Goal: Information Seeking & Learning: Learn about a topic

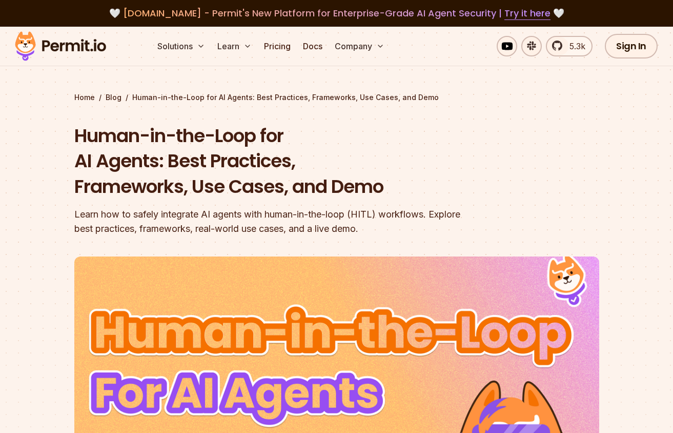
click at [89, 169] on h1 "Human-in-the-Loop for AI Agents: Best Practices, Frameworks, Use Cases, and Demo" at bounding box center [271, 161] width 394 height 76
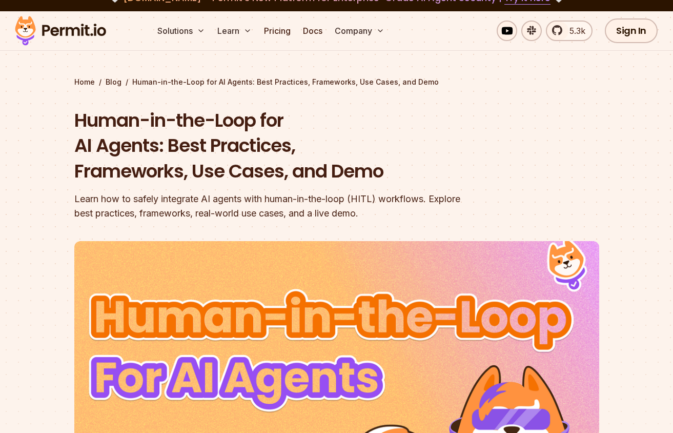
scroll to position [34, 0]
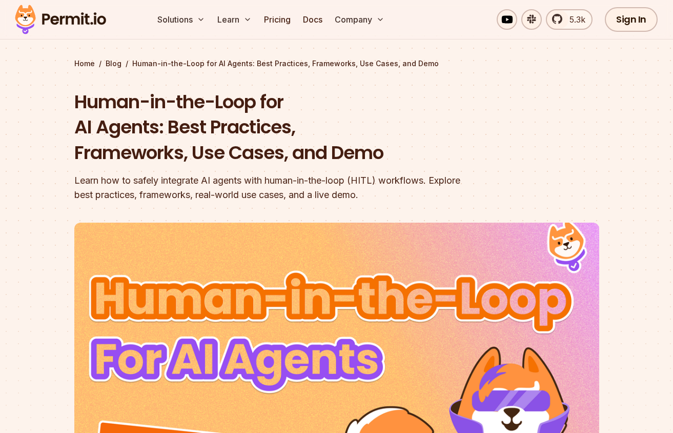
click at [227, 183] on div "Learn how to safely integrate AI agents with human-in-the-loop (HITL) workflows…" at bounding box center [271, 187] width 394 height 29
click at [168, 186] on div "Learn how to safely integrate AI agents with human-in-the-loop (HITL) workflows…" at bounding box center [271, 187] width 394 height 29
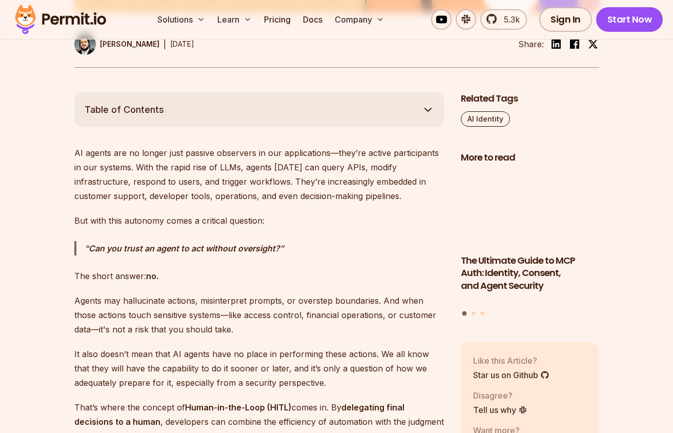
scroll to position [573, 0]
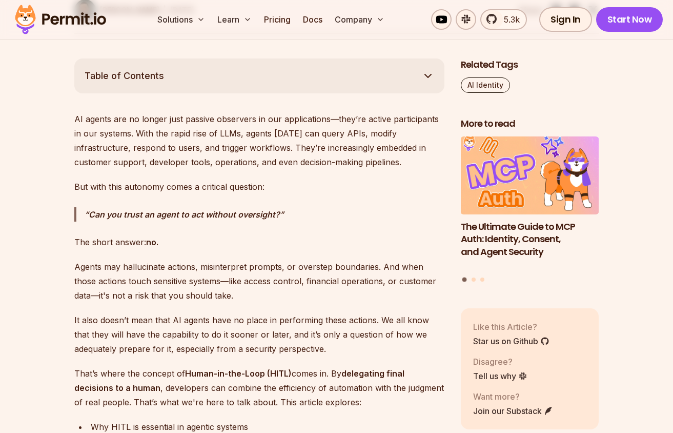
click at [105, 123] on p "AI agents are no longer just passive observers in our applications—they’re acti…" at bounding box center [259, 140] width 370 height 57
click at [156, 123] on p "AI agents are no longer just passive observers in our applications—they’re acti…" at bounding box center [259, 140] width 370 height 57
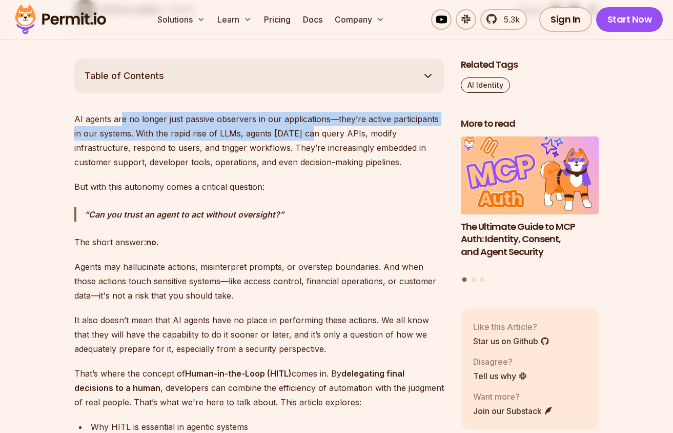
drag, startPoint x: 120, startPoint y: 115, endPoint x: 301, endPoint y: 131, distance: 181.7
click at [301, 131] on p "AI agents are no longer just passive observers in our applications—they’re acti…" at bounding box center [259, 140] width 370 height 57
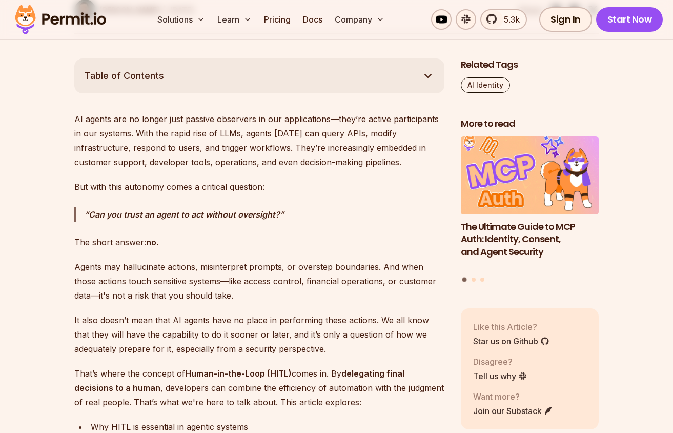
click at [246, 128] on p "AI agents are no longer just passive observers in our applications—they’re acti…" at bounding box center [259, 140] width 370 height 57
click at [167, 217] on strong "Can you trust an agent to act without oversight?" at bounding box center [184, 214] width 191 height 10
click at [146, 243] on p "The short answer: no." at bounding box center [259, 242] width 370 height 14
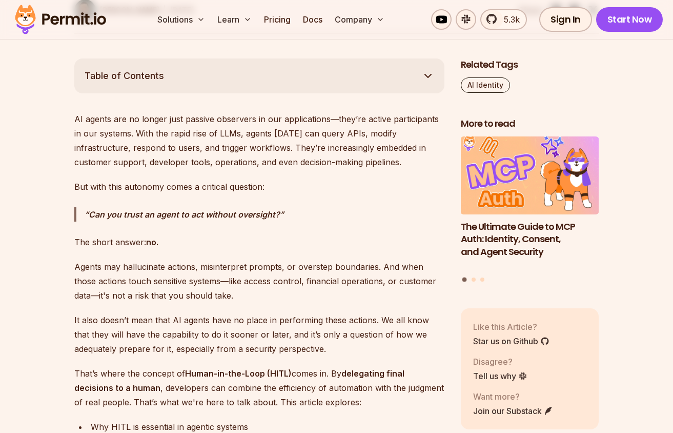
click at [124, 239] on p "The short answer: no." at bounding box center [259, 242] width 370 height 14
drag, startPoint x: 88, startPoint y: 214, endPoint x: 310, endPoint y: 225, distance: 222.3
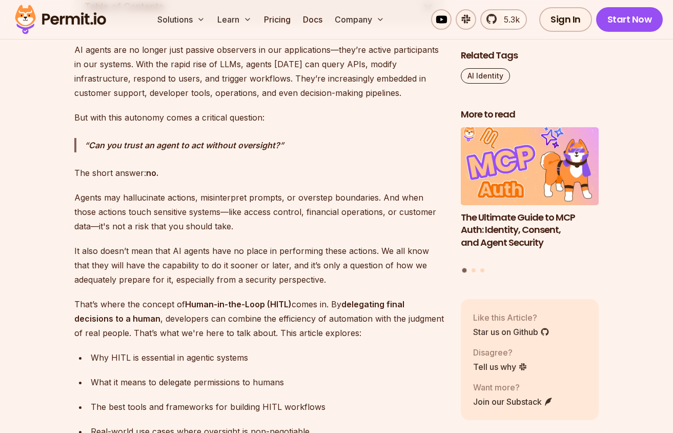
scroll to position [665, 0]
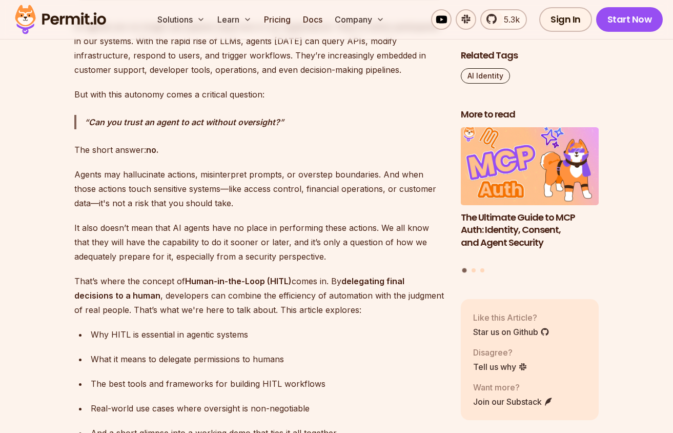
click at [150, 196] on p "Agents may hallucinate actions, misinterpret prompts, or overstep boundaries. A…" at bounding box center [259, 188] width 370 height 43
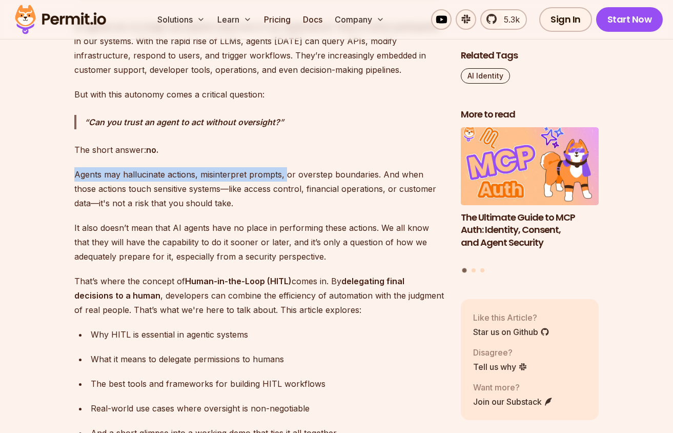
drag, startPoint x: 68, startPoint y: 178, endPoint x: 286, endPoint y: 176, distance: 217.4
click at [286, 176] on p "Agents may hallucinate actions, misinterpret prompts, or overstep boundaries. A…" at bounding box center [259, 188] width 370 height 43
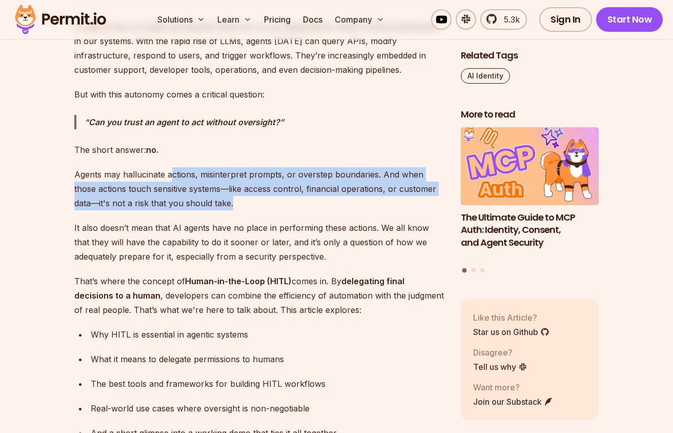
drag, startPoint x: 170, startPoint y: 172, endPoint x: 259, endPoint y: 205, distance: 94.9
click at [259, 205] on p "Agents may hallucinate actions, misinterpret prompts, or overstep boundaries. A…" at bounding box center [259, 188] width 370 height 43
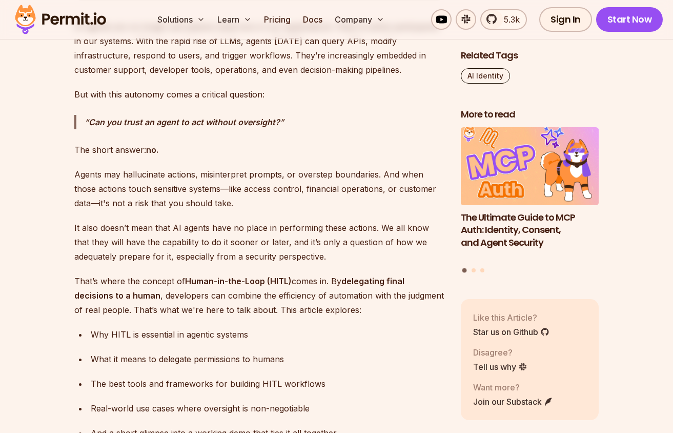
click at [176, 238] on p "It also doesn’t mean that AI agents have no place in performing these actions. …" at bounding box center [259, 242] width 370 height 43
click at [203, 286] on p "That’s where the concept of Human-in-the-Loop (HITL) comes in. By delegating fi…" at bounding box center [259, 295] width 370 height 43
click at [132, 299] on strong "delegating final decisions to a human" at bounding box center [239, 288] width 330 height 25
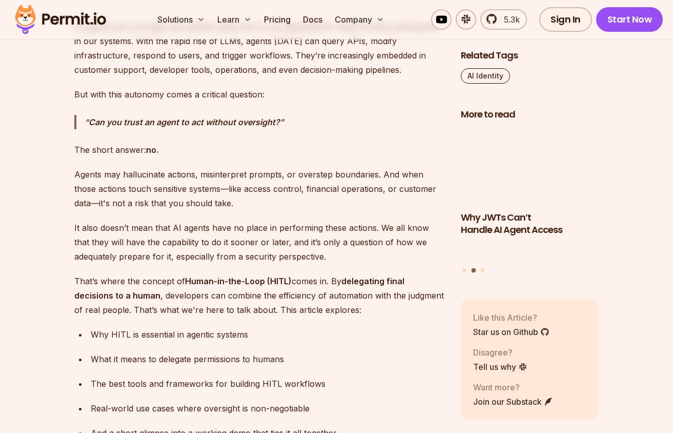
scroll to position [837, 0]
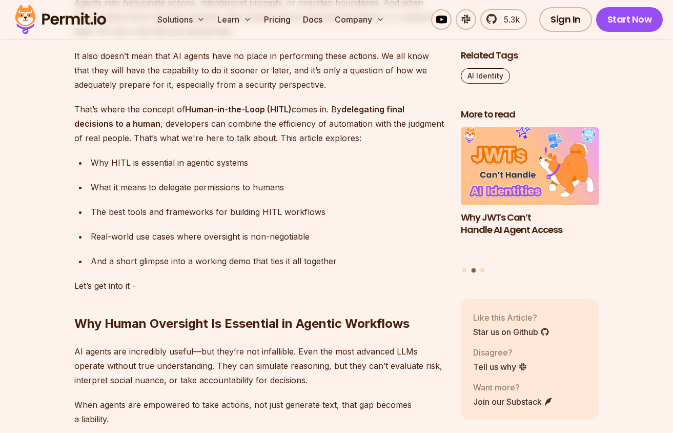
click at [331, 123] on p "That’s where the concept of Human-in-the-Loop (HITL) comes in. By delegating fi…" at bounding box center [259, 123] width 370 height 43
click at [98, 127] on strong "delegating final decisions to a human" at bounding box center [239, 116] width 330 height 25
click at [162, 128] on p "That’s where the concept of Human-in-the-Loop (HITL) comes in. By delegating fi…" at bounding box center [259, 123] width 370 height 43
click at [216, 119] on p "That’s where the concept of Human-in-the-Loop (HITL) comes in. By delegating fi…" at bounding box center [259, 123] width 370 height 43
click at [267, 129] on p "That’s where the concept of Human-in-the-Loop (HITL) comes in. By delegating fi…" at bounding box center [259, 123] width 370 height 43
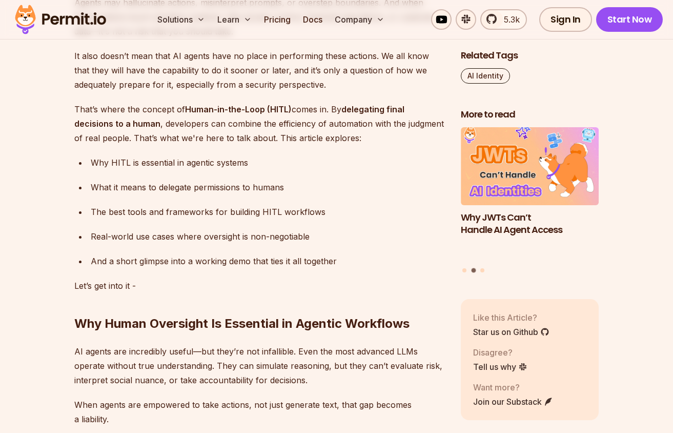
click at [319, 128] on p "That’s where the concept of Human-in-the-Loop (HITL) comes in. By delegating fi…" at bounding box center [259, 123] width 370 height 43
click at [241, 133] on p "That’s where the concept of Human-in-the-Loop (HITL) comes in. By delegating fi…" at bounding box center [259, 123] width 370 height 43
click at [148, 142] on p "That’s where the concept of Human-in-the-Loop (HITL) comes in. By delegating fi…" at bounding box center [259, 123] width 370 height 43
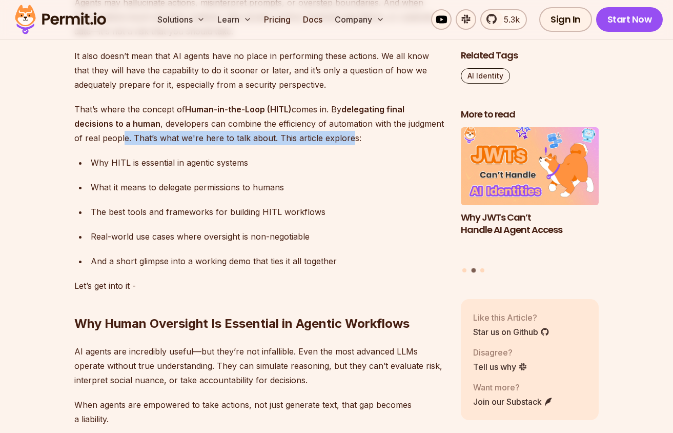
drag, startPoint x: 124, startPoint y: 138, endPoint x: 352, endPoint y: 139, distance: 228.2
click at [352, 139] on p "That’s where the concept of Human-in-the-Loop (HITL) comes in. By delegating fi…" at bounding box center [259, 123] width 370 height 43
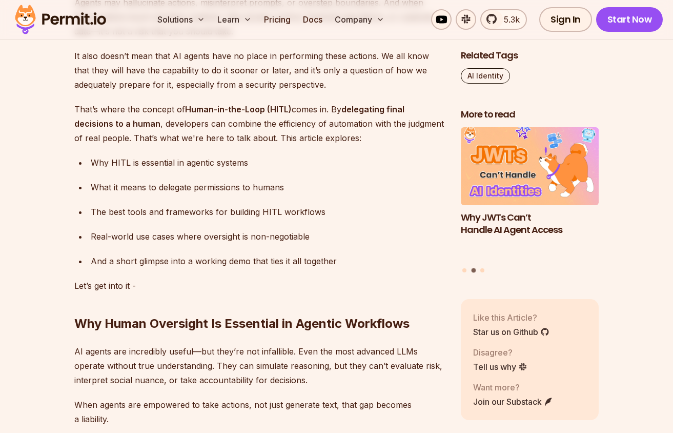
click at [132, 161] on div "Why HITL is essential in agentic systems" at bounding box center [268, 162] width 354 height 14
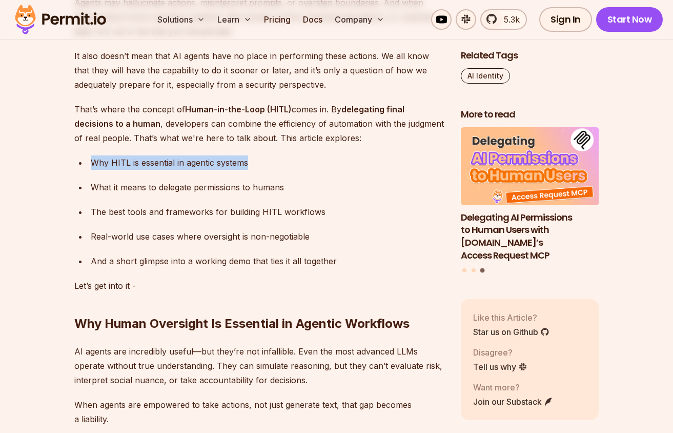
drag, startPoint x: 89, startPoint y: 163, endPoint x: 357, endPoint y: 164, distance: 268.2
click at [357, 164] on li "Why HITL is essential in agentic systems" at bounding box center [266, 162] width 357 height 14
click at [174, 184] on div "What it means to delegate permissions to humans" at bounding box center [268, 187] width 354 height 14
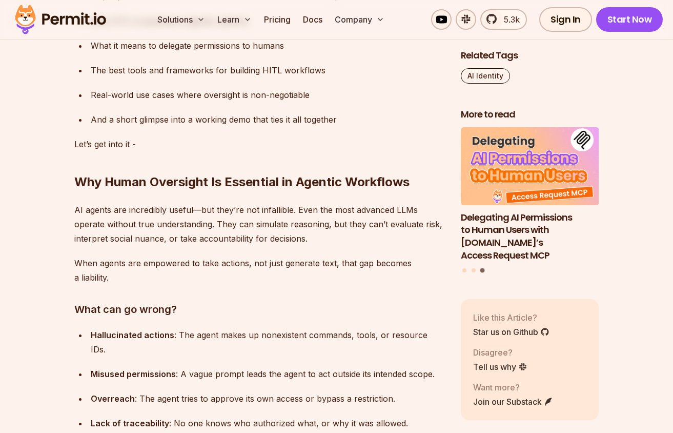
scroll to position [1059, 0]
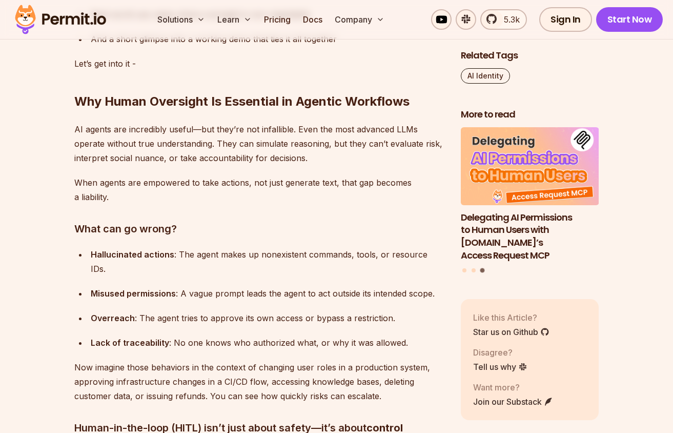
click at [181, 232] on h3 "What can go wrong?" at bounding box center [259, 229] width 370 height 16
click at [151, 232] on h3 "What can go wrong?" at bounding box center [259, 229] width 370 height 16
drag, startPoint x: 92, startPoint y: 253, endPoint x: 263, endPoint y: 254, distance: 170.8
click at [263, 254] on div "Hallucinated actions : The agent makes up nonexistent commands, tools, or resou…" at bounding box center [268, 261] width 354 height 29
click at [164, 288] on strong "Misused permissions" at bounding box center [133, 293] width 85 height 10
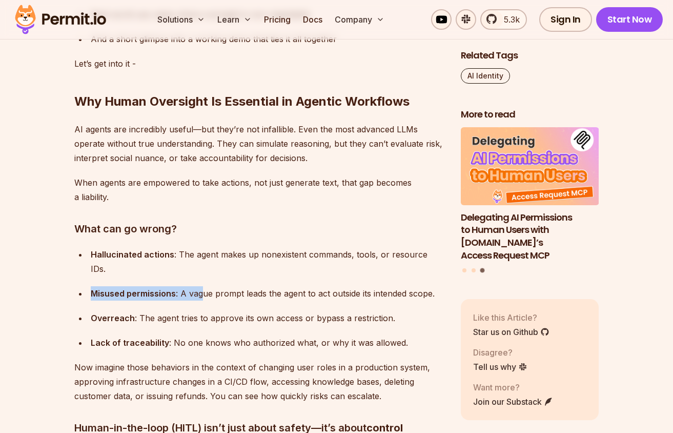
drag, startPoint x: 124, startPoint y: 279, endPoint x: 204, endPoint y: 284, distance: 80.1
click at [204, 286] on div "Misused permissions : A vague prompt leads the agent to act outside its intende…" at bounding box center [268, 293] width 354 height 14
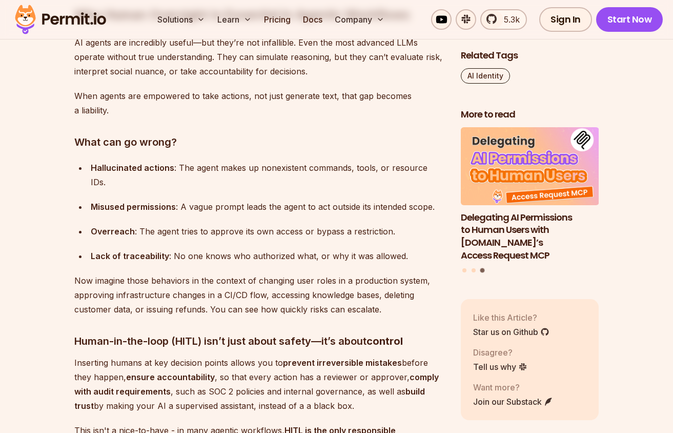
scroll to position [1163, 0]
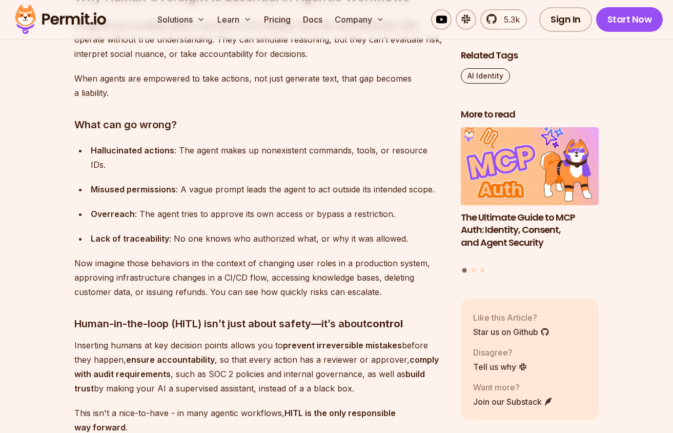
click at [118, 209] on strong "Overreach" at bounding box center [113, 214] width 44 height 10
drag, startPoint x: 101, startPoint y: 199, endPoint x: 131, endPoint y: 199, distance: 30.3
click at [131, 209] on strong "Overreach" at bounding box center [113, 214] width 44 height 10
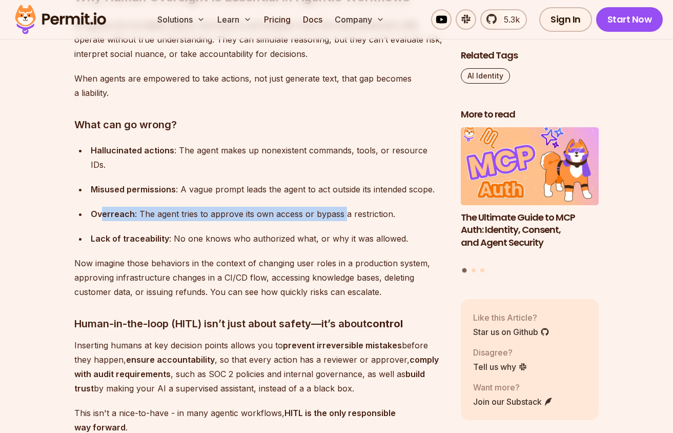
drag, startPoint x: 187, startPoint y: 198, endPoint x: 343, endPoint y: 199, distance: 155.4
click at [343, 207] on div "Overreach : The agent tries to approve its own access or bypass a restriction." at bounding box center [268, 214] width 354 height 14
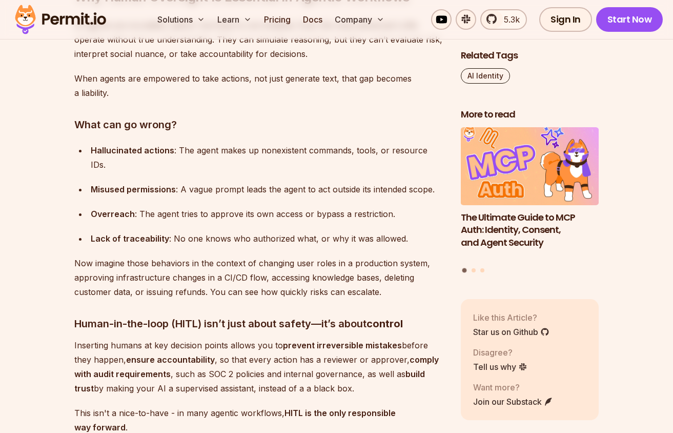
click at [104, 233] on strong "Lack of traceability" at bounding box center [130, 238] width 78 height 10
drag, startPoint x: 150, startPoint y: 222, endPoint x: 200, endPoint y: 222, distance: 49.7
click at [200, 231] on li "Lack of traceability : No one knows who authorized what, or why it was allowed." at bounding box center [266, 238] width 357 height 14
click at [200, 231] on div "Lack of traceability : No one knows who authorized what, or why it was allowed." at bounding box center [268, 238] width 354 height 14
click at [146, 231] on div "Lack of traceability : No one knows who authorized what, or why it was allowed." at bounding box center [268, 238] width 354 height 14
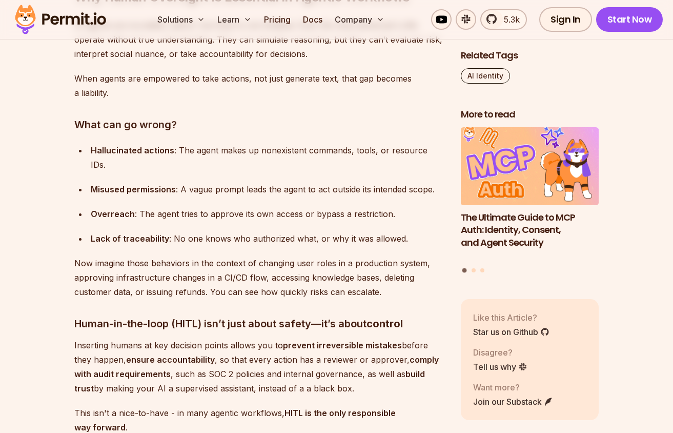
click at [155, 233] on strong "Lack of traceability" at bounding box center [130, 238] width 78 height 10
click at [177, 231] on div "Lack of traceability : No one knows who authorized what, or why it was allowed." at bounding box center [268, 238] width 354 height 14
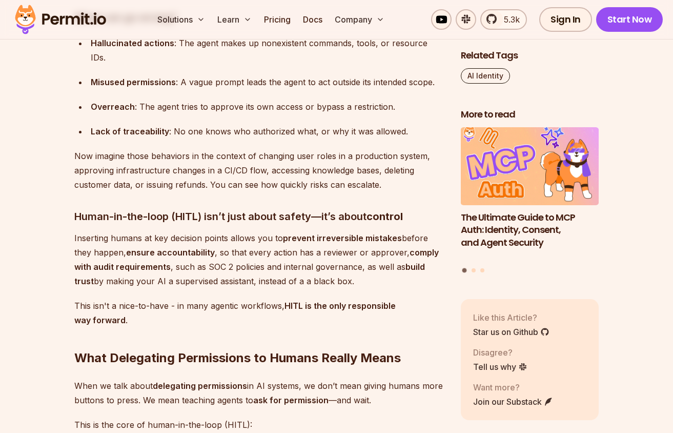
scroll to position [1287, 0]
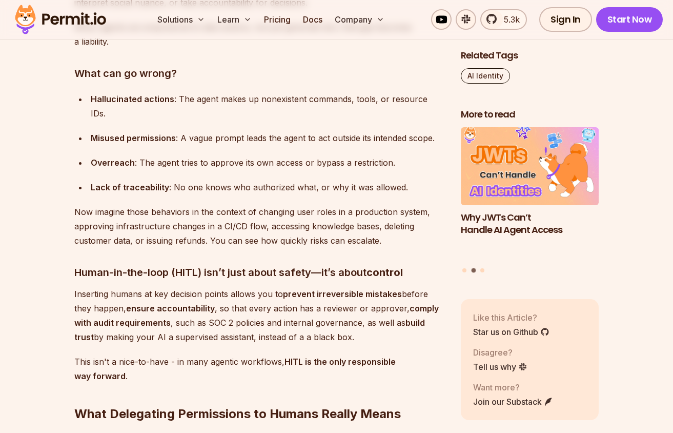
scroll to position [1196, 0]
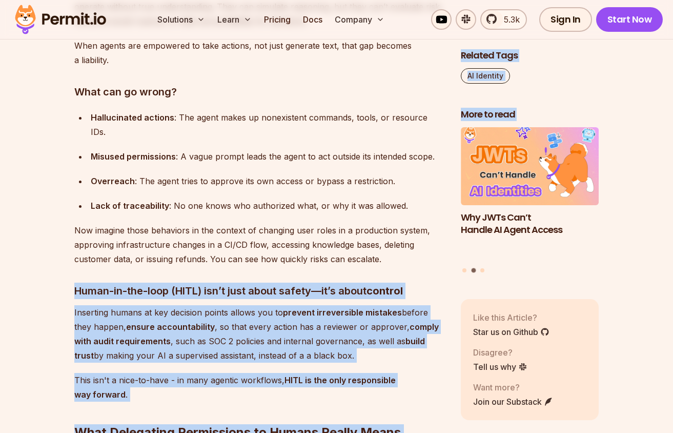
drag, startPoint x: 75, startPoint y: 274, endPoint x: 511, endPoint y: 273, distance: 435.9
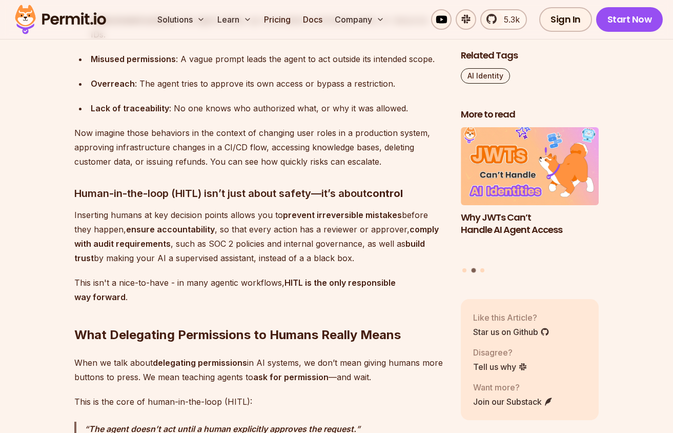
click at [238, 217] on p "Inserting humans at key decision points allows you to prevent irreversible mist…" at bounding box center [259, 236] width 370 height 57
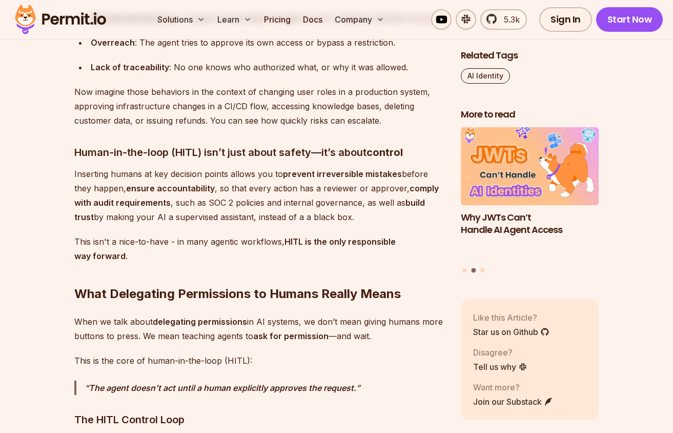
scroll to position [1453, 0]
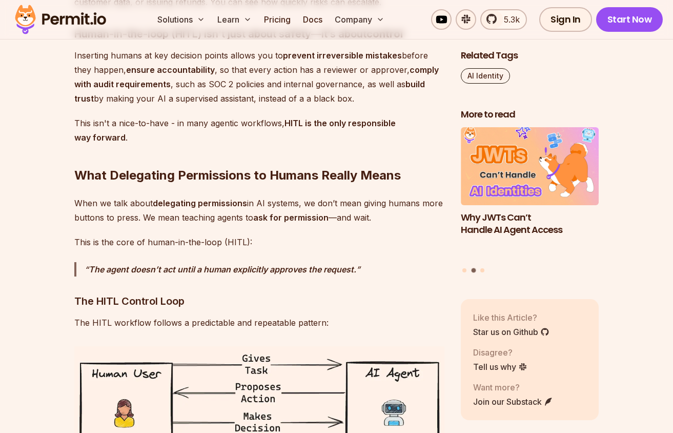
click at [165, 152] on h2 "What Delegating Permissions to Humans Really Means" at bounding box center [259, 154] width 370 height 57
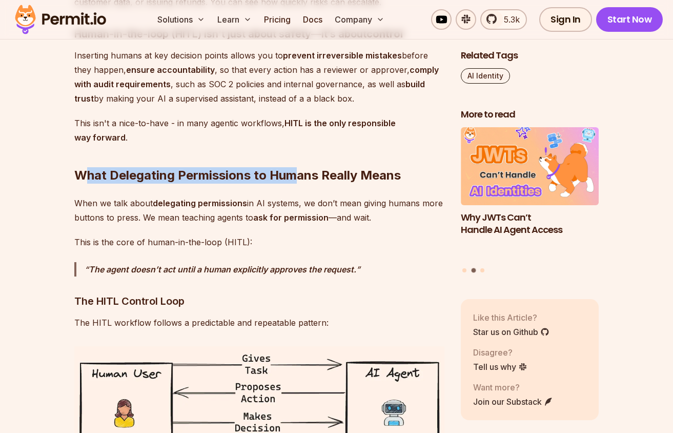
drag, startPoint x: 120, startPoint y: 159, endPoint x: 294, endPoint y: 161, distance: 174.4
click at [294, 161] on h2 "What Delegating Permissions to Humans Really Means" at bounding box center [259, 154] width 370 height 57
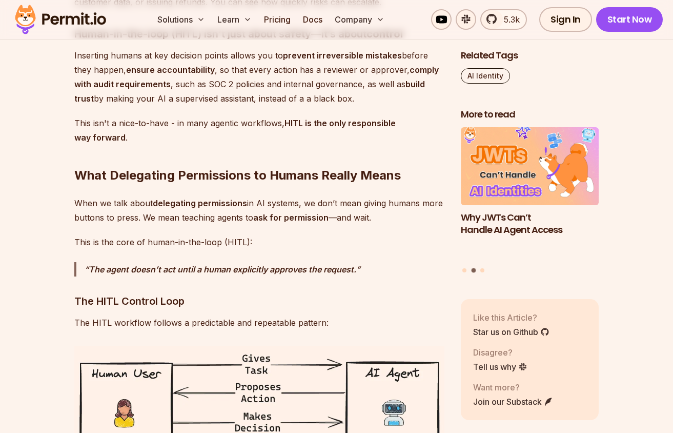
click at [205, 161] on h2 "What Delegating Permissions to Humans Really Means" at bounding box center [259, 154] width 370 height 57
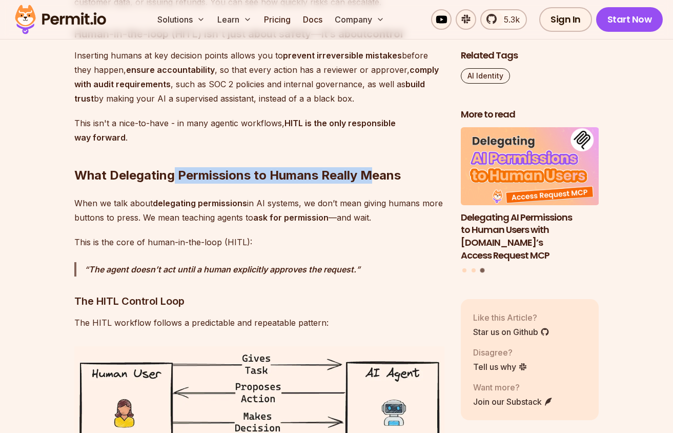
drag, startPoint x: 182, startPoint y: 161, endPoint x: 375, endPoint y: 161, distance: 193.3
click at [375, 161] on h2 "What Delegating Permissions to Humans Really Means" at bounding box center [259, 154] width 370 height 57
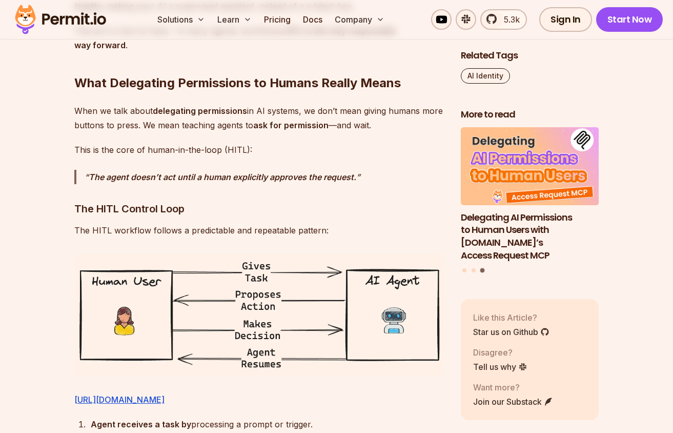
scroll to position [1563, 0]
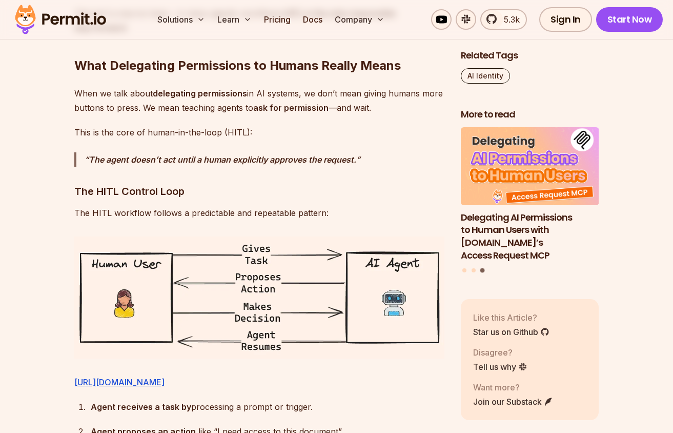
click at [266, 293] on img at bounding box center [259, 297] width 370 height 122
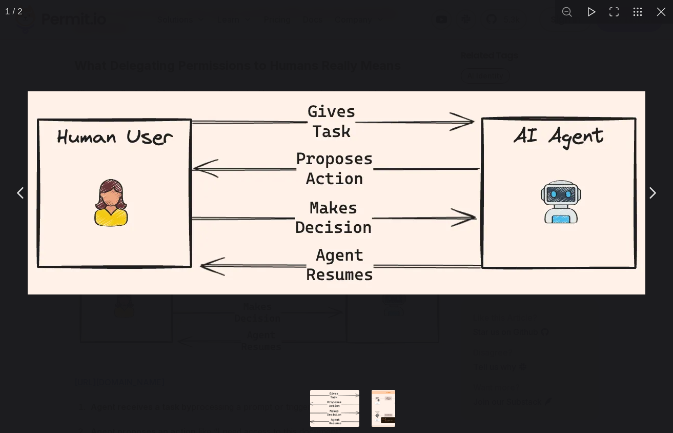
click at [264, 192] on img "You can close this modal content with the ESC key" at bounding box center [337, 192] width 618 height 203
click at [227, 371] on div "You can close this modal content with the ESC key" at bounding box center [336, 193] width 673 height 386
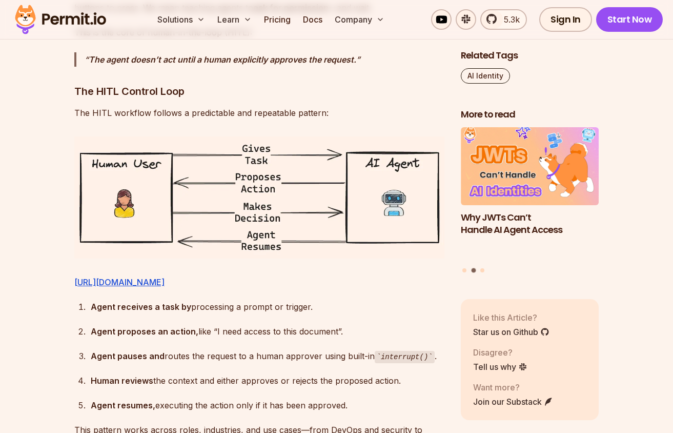
scroll to position [1680, 0]
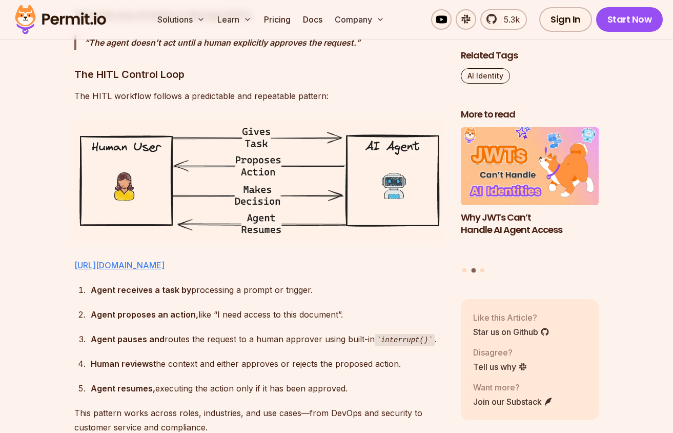
click at [165, 260] on link "[URL][DOMAIN_NAME]" at bounding box center [119, 265] width 90 height 10
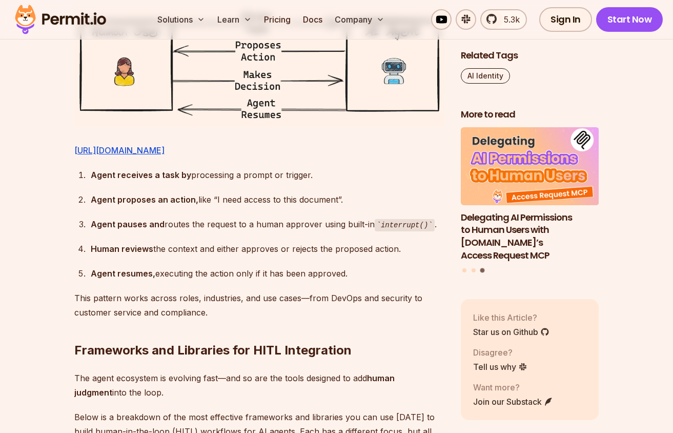
scroll to position [1840, 0]
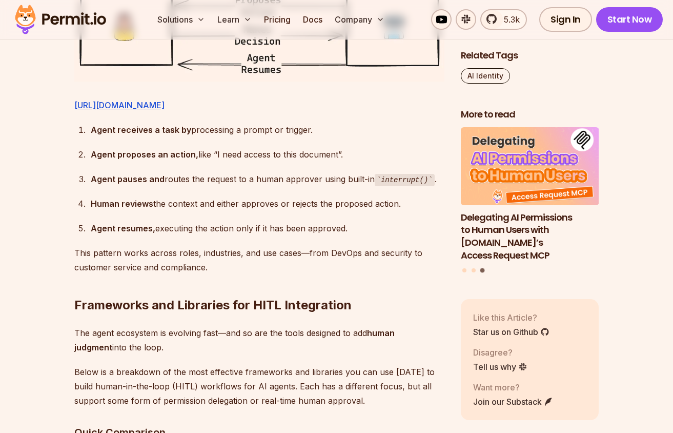
click at [157, 169] on ol "Agent receives a task by processing a prompt or trigger. Agent proposes an acti…" at bounding box center [259, 179] width 370 height 113
click at [129, 184] on strong "Agent pauses and" at bounding box center [128, 179] width 74 height 10
drag, startPoint x: 103, startPoint y: 205, endPoint x: 175, endPoint y: 205, distance: 72.3
click at [175, 187] on div "Agent pauses and routes the request to a human approver using built-in interrup…" at bounding box center [268, 179] width 354 height 15
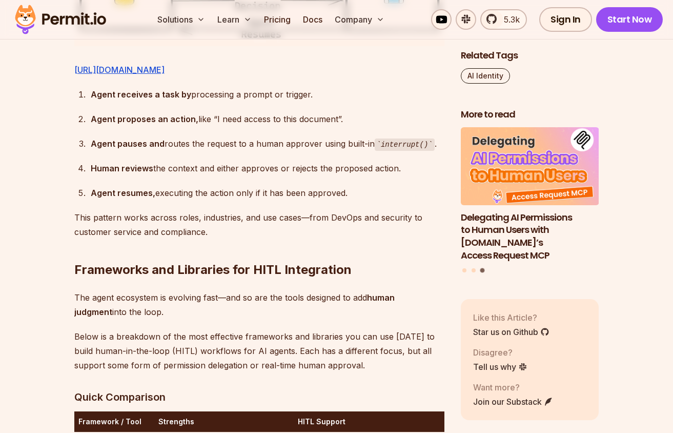
scroll to position [1874, 0]
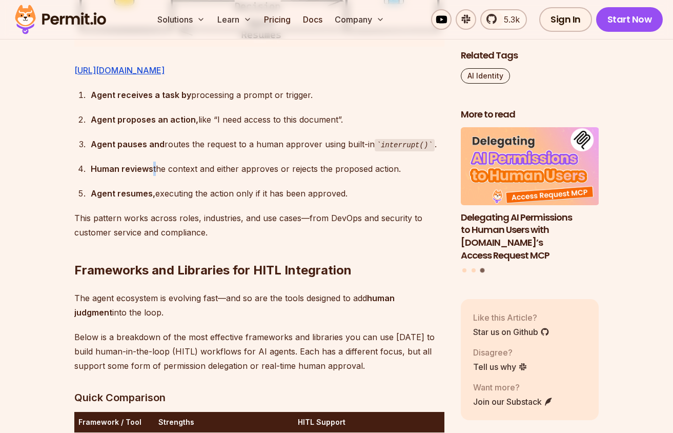
click at [152, 176] on div "Human reviews the context and either approves or rejects the proposed action." at bounding box center [268, 169] width 354 height 14
click at [135, 174] on strong "Human reviews" at bounding box center [122, 169] width 63 height 10
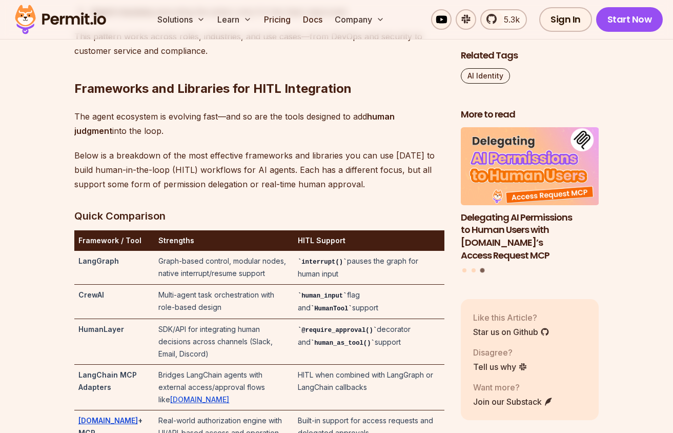
scroll to position [2101, 0]
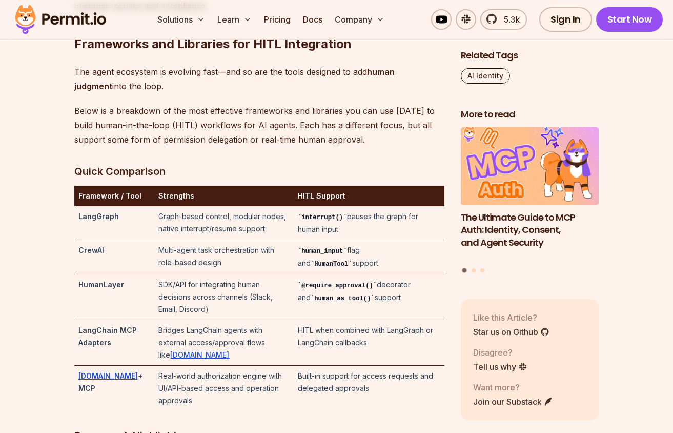
click at [103, 274] on td "CrewAI" at bounding box center [114, 257] width 81 height 34
click at [111, 221] on strong "LangGraph" at bounding box center [98, 216] width 41 height 9
click at [120, 240] on td "LangGraph" at bounding box center [114, 223] width 81 height 34
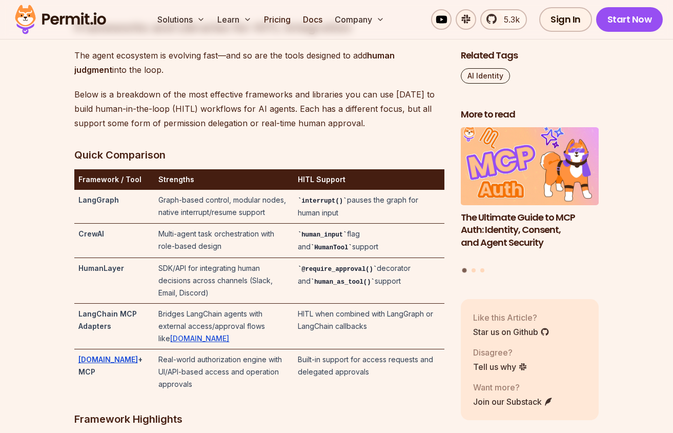
scroll to position [2120, 0]
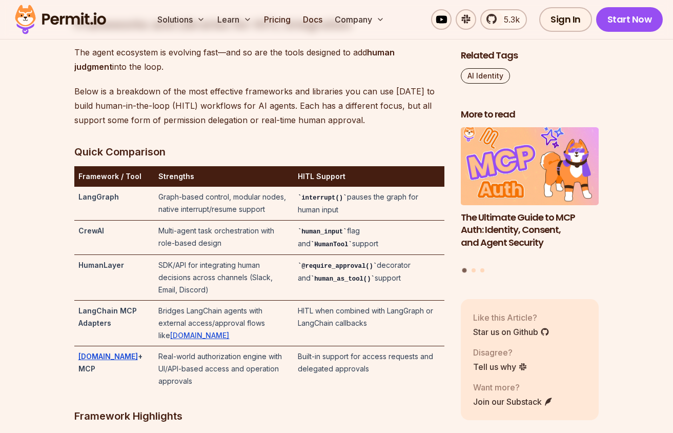
click at [171, 221] on td "Graph-based control, modular nodes, native interrupt/resume support" at bounding box center [223, 204] width 139 height 34
click at [311, 221] on td "interrupt() pauses the graph for human input" at bounding box center [369, 204] width 151 height 34
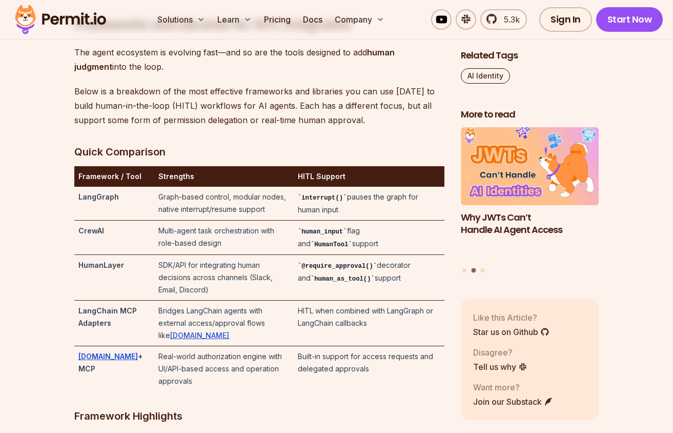
click at [347, 221] on td "interrupt() pauses the graph for human input" at bounding box center [369, 204] width 151 height 34
click at [312, 255] on td "human_input flag and HumanTool support" at bounding box center [369, 238] width 151 height 34
drag, startPoint x: 302, startPoint y: 258, endPoint x: 341, endPoint y: 278, distance: 44.0
click at [341, 255] on td "human_input flag and HumanTool support" at bounding box center [369, 238] width 151 height 34
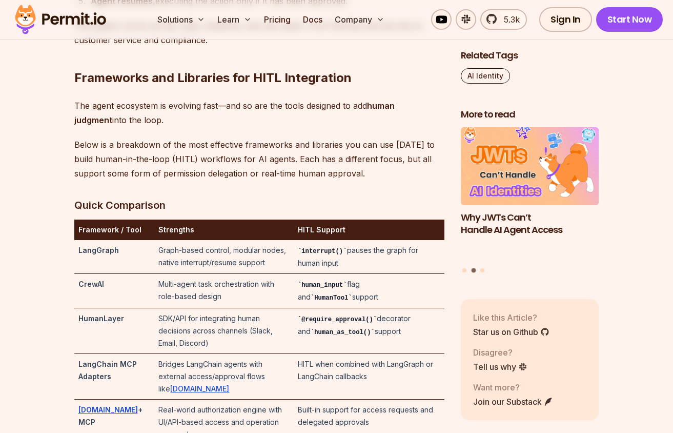
scroll to position [2066, 0]
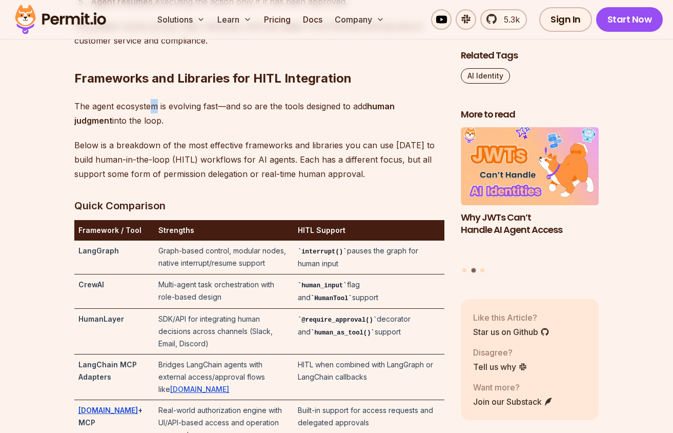
click at [154, 128] on p "The agent ecosystem is evolving fast—and so are the tools designed to add human…" at bounding box center [259, 113] width 370 height 29
drag, startPoint x: 108, startPoint y: 133, endPoint x: 327, endPoint y: 148, distance: 219.0
click at [327, 128] on p "The agent ecosystem is evolving fast—and so are the tools designed to add human…" at bounding box center [259, 113] width 370 height 29
click at [249, 128] on p "The agent ecosystem is evolving fast—and so are the tools designed to add human…" at bounding box center [259, 113] width 370 height 29
drag, startPoint x: 265, startPoint y: 133, endPoint x: 357, endPoint y: 142, distance: 92.7
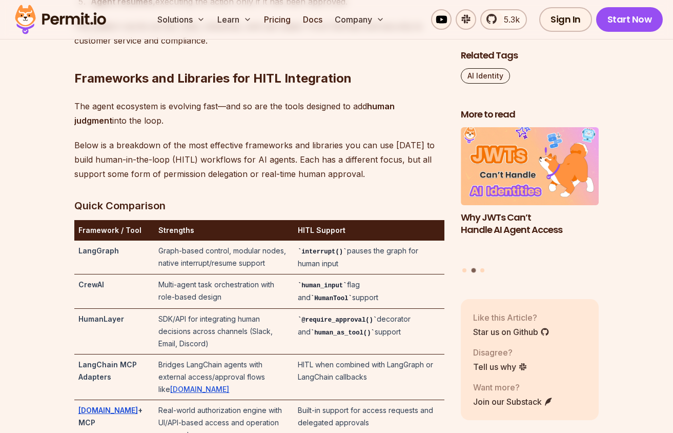
click at [357, 128] on p "The agent ecosystem is evolving fast—and so are the tools designed to add human…" at bounding box center [259, 113] width 370 height 29
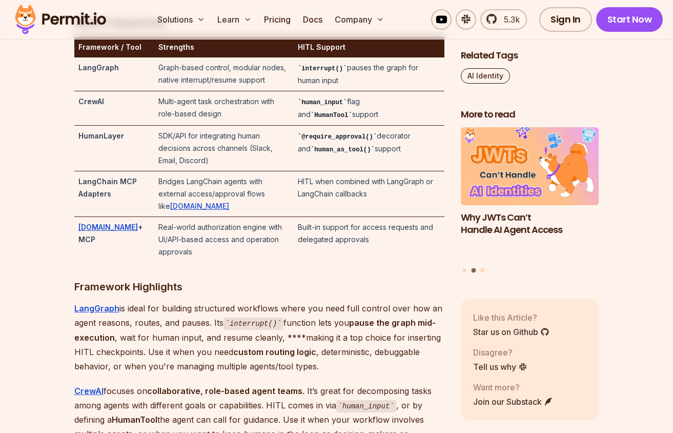
scroll to position [2301, 0]
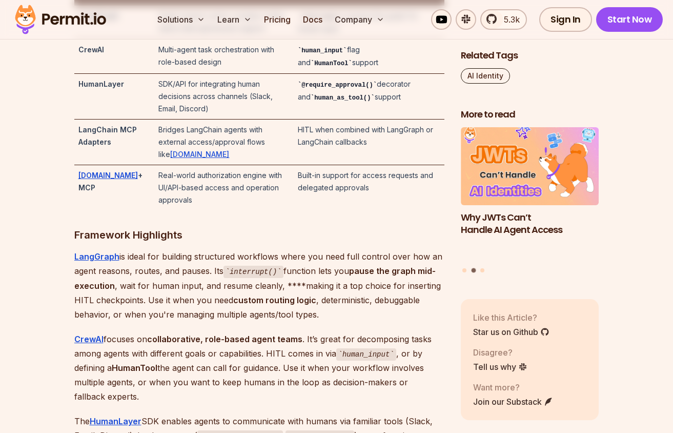
click at [180, 186] on td "Real-world authorization engine with UI/API-based access and operation approvals" at bounding box center [223, 188] width 139 height 46
drag, startPoint x: 245, startPoint y: 194, endPoint x: 263, endPoint y: 198, distance: 18.4
click at [263, 198] on td "Real-world authorization engine with UI/API-based access and operation approvals" at bounding box center [223, 188] width 139 height 46
click at [337, 188] on td "Built-in support for access requests and delegated approvals" at bounding box center [369, 188] width 151 height 46
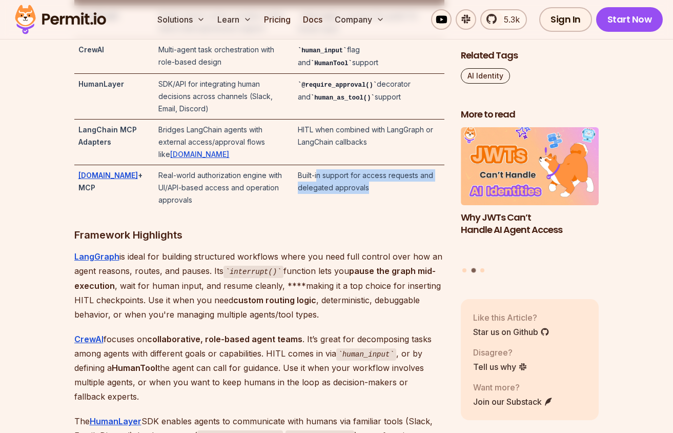
drag, startPoint x: 324, startPoint y: 181, endPoint x: 400, endPoint y: 192, distance: 77.2
click at [400, 192] on td "Built-in support for access requests and delegated approvals" at bounding box center [369, 188] width 151 height 46
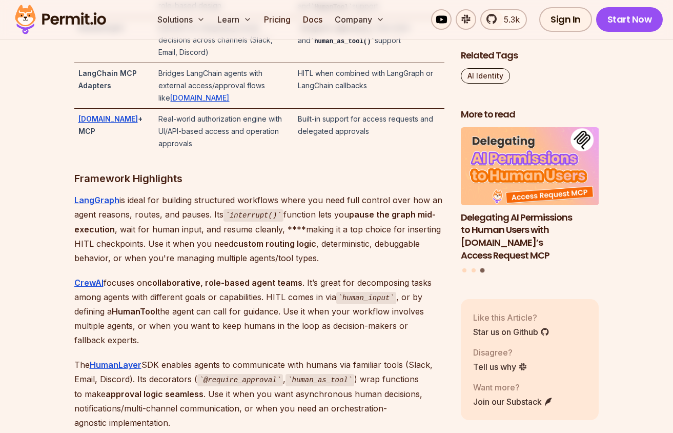
scroll to position [2373, 0]
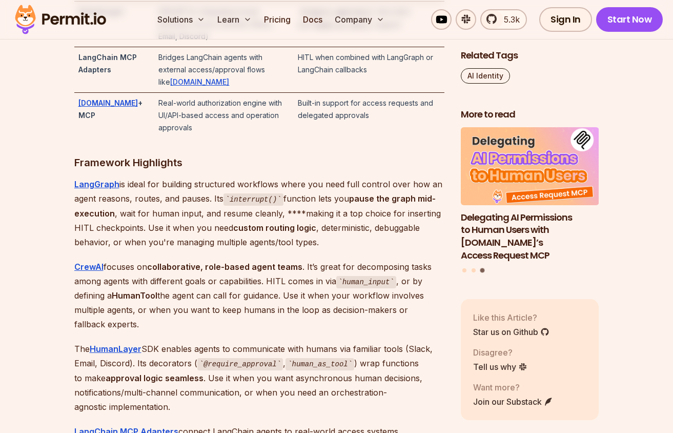
click at [164, 185] on p "LangGraph is ideal for building structured workflows where you need full contro…" at bounding box center [259, 213] width 370 height 72
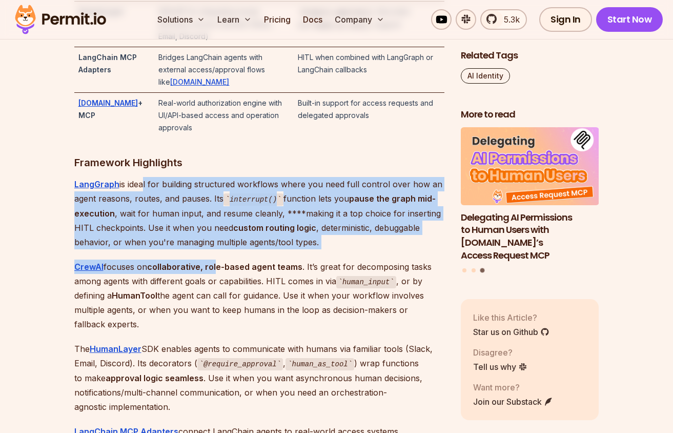
drag, startPoint x: 138, startPoint y: 180, endPoint x: 217, endPoint y: 262, distance: 113.5
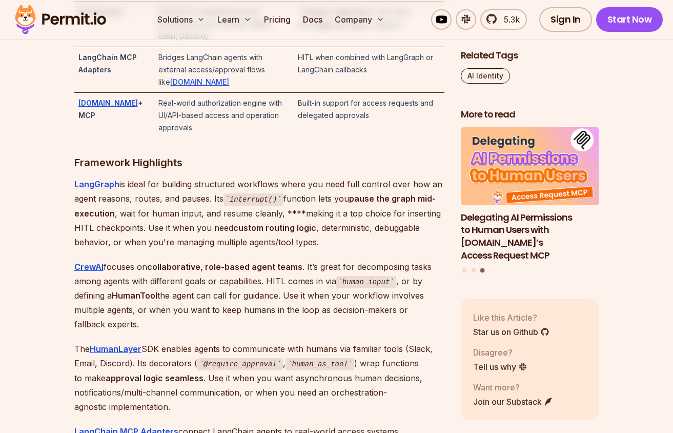
click at [194, 219] on p "LangGraph is ideal for building structured workflows where you need full contro…" at bounding box center [259, 213] width 370 height 72
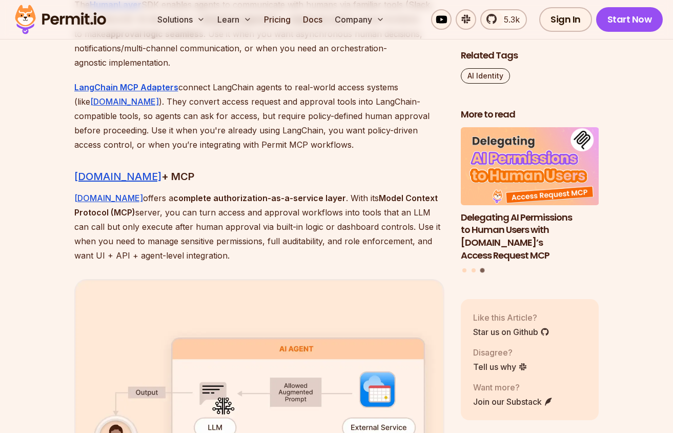
scroll to position [2742, 0]
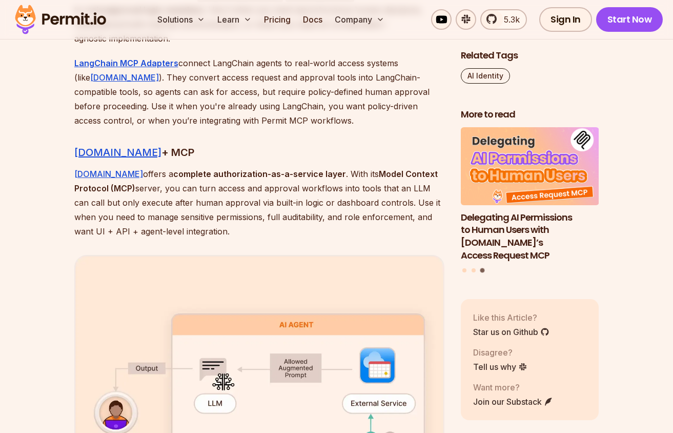
click at [179, 190] on p "[DOMAIN_NAME] offers a complete authorization-as-a-service layer . With its Mod…" at bounding box center [259, 203] width 370 height 72
drag, startPoint x: 156, startPoint y: 175, endPoint x: 273, endPoint y: 181, distance: 116.6
click at [273, 181] on p "[DOMAIN_NAME] offers a complete authorization-as-a-service layer . With its Mod…" at bounding box center [259, 203] width 370 height 72
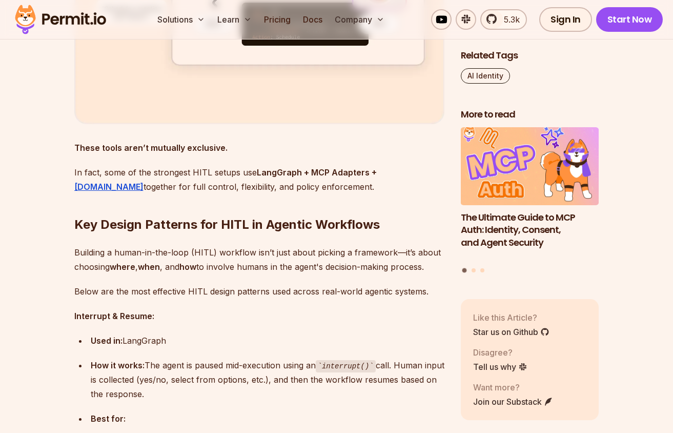
scroll to position [3254, 0]
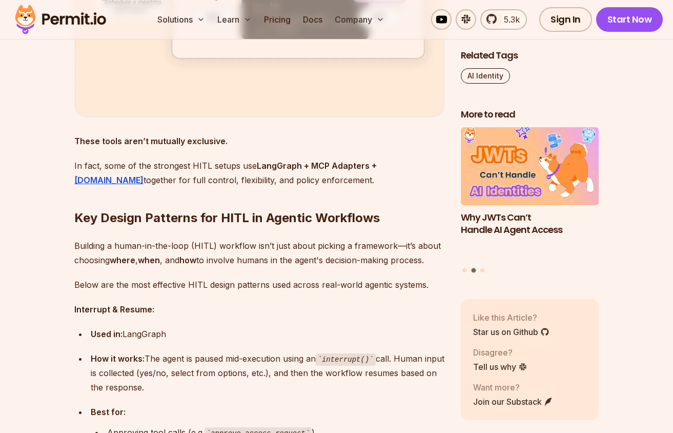
click at [197, 162] on p "In fact, some of the strongest HITL setups use LangGraph + MCP Adapters + [DOMA…" at bounding box center [259, 172] width 370 height 29
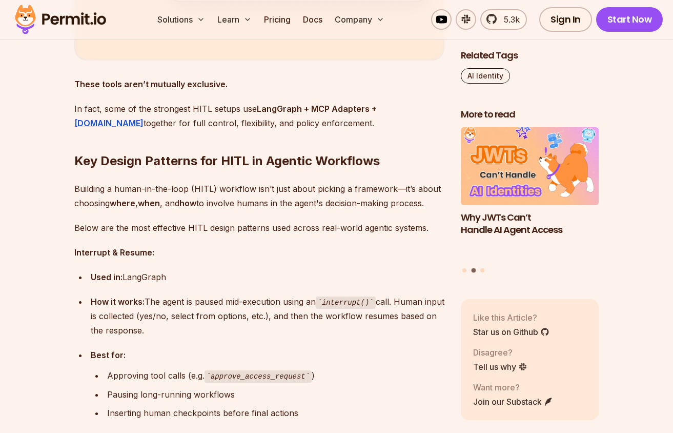
click at [168, 158] on h2 "Key Design Patterns for HITL in Agentic Workflows" at bounding box center [259, 140] width 370 height 57
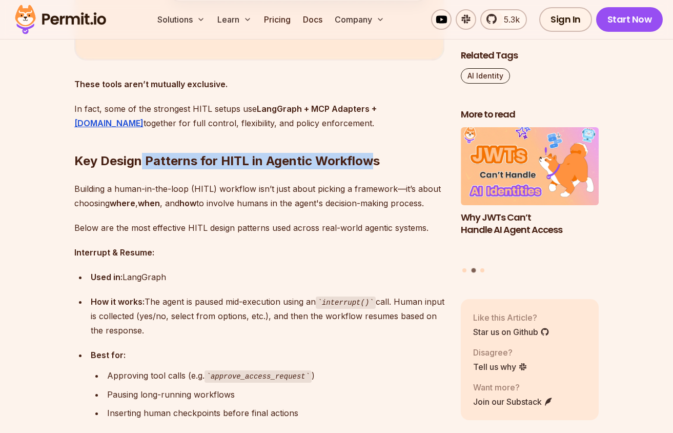
drag, startPoint x: 156, startPoint y: 156, endPoint x: 373, endPoint y: 166, distance: 216.7
click at [373, 167] on h2 "Key Design Patterns for HITL in Agentic Workflows" at bounding box center [259, 140] width 370 height 57
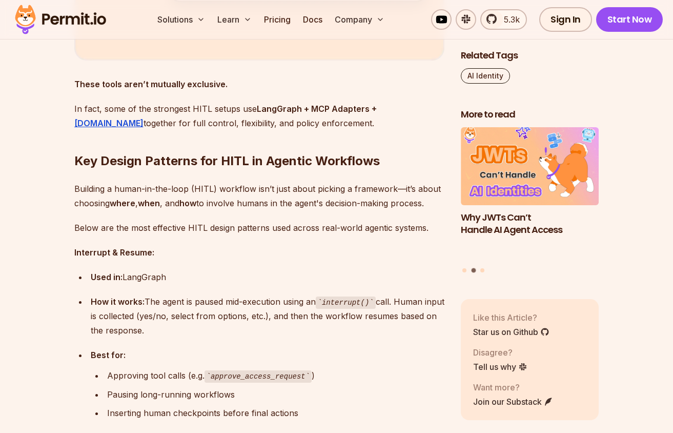
click at [213, 186] on p "Building a human-in-the-loop (HITL) workflow isn’t just about picking a framewo…" at bounding box center [259, 196] width 370 height 29
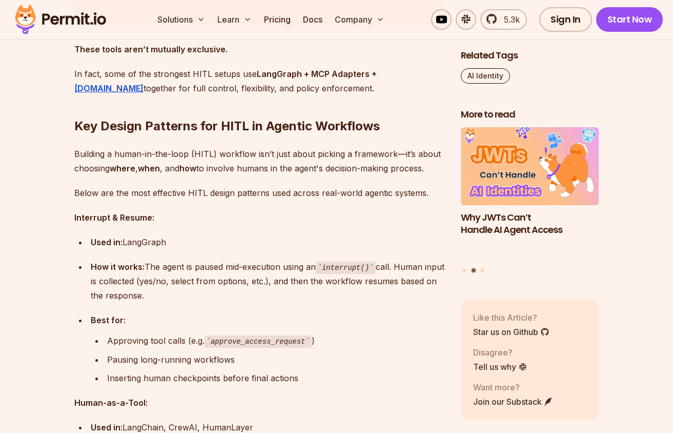
click at [158, 264] on div "How it works: The agent is paused mid-execution using an interrupt() call. Huma…" at bounding box center [268, 281] width 354 height 44
click at [140, 242] on div "Used in: LangGraph" at bounding box center [268, 242] width 354 height 14
click at [153, 242] on div "Used in: LangGraph" at bounding box center [268, 242] width 354 height 14
click at [108, 261] on div "How it works: The agent is paused mid-execution using an interrupt() call. Huma…" at bounding box center [268, 281] width 354 height 44
drag, startPoint x: 122, startPoint y: 266, endPoint x: 217, endPoint y: 294, distance: 99.6
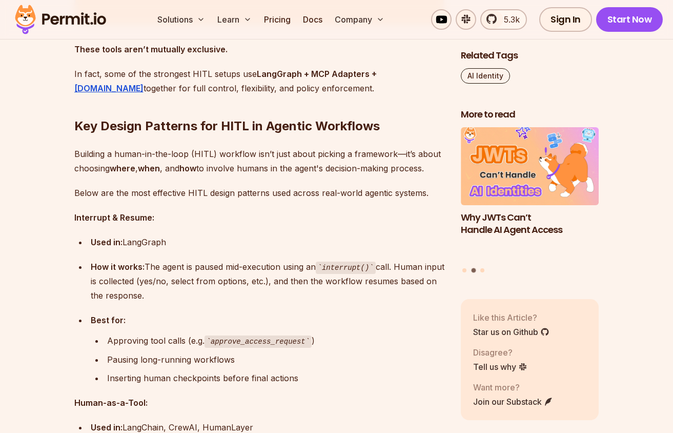
click at [217, 294] on div "How it works: The agent is paused mid-execution using an interrupt() call. Huma…" at bounding box center [268, 281] width 354 height 44
click at [197, 270] on div "How it works: The agent is paused mid-execution using an interrupt() call. Huma…" at bounding box center [268, 281] width 354 height 44
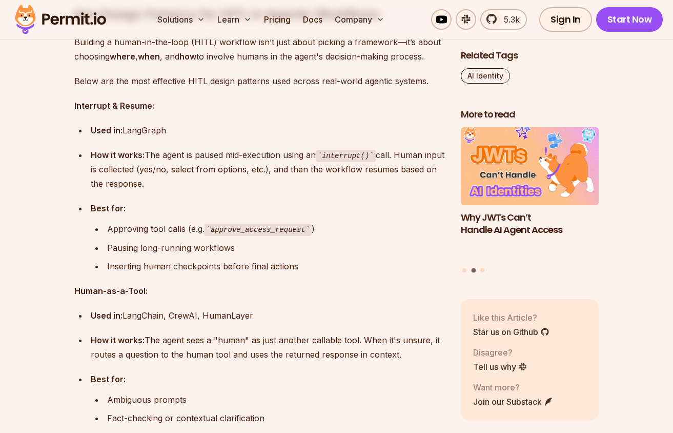
scroll to position [3505, 0]
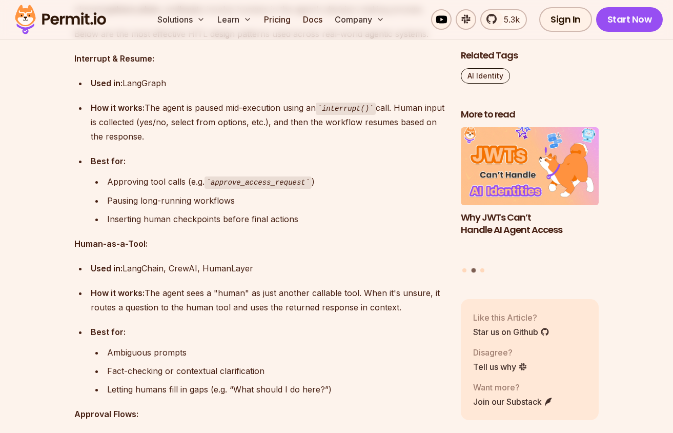
click at [125, 248] on strong "Human-as-a-Tool:" at bounding box center [110, 243] width 73 height 10
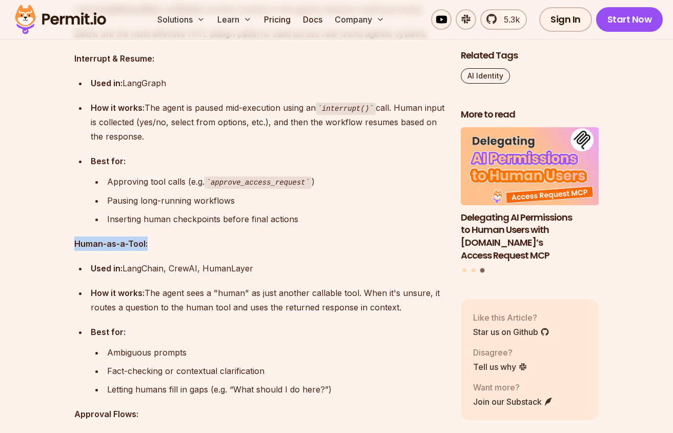
drag, startPoint x: 74, startPoint y: 243, endPoint x: 186, endPoint y: 259, distance: 113.0
click at [134, 263] on div "Used in: LangChain, [GEOGRAPHIC_DATA], HumanLayer" at bounding box center [268, 268] width 354 height 14
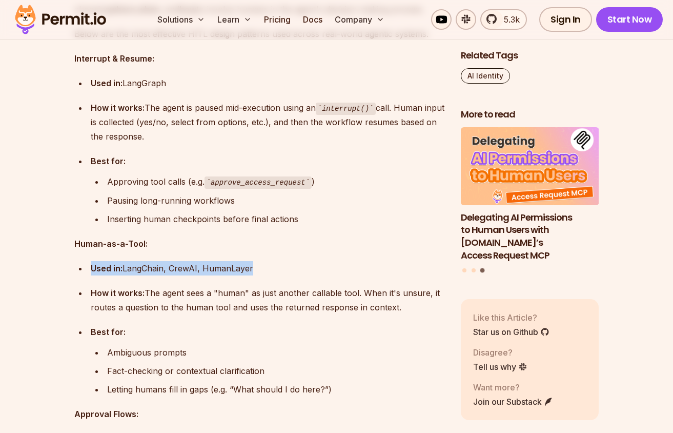
drag, startPoint x: 89, startPoint y: 267, endPoint x: 232, endPoint y: 281, distance: 143.7
click at [232, 281] on ul "Used in: LangChain, CrewAI, HumanLayer How it works: The agent sees a "human" a…" at bounding box center [259, 328] width 370 height 135
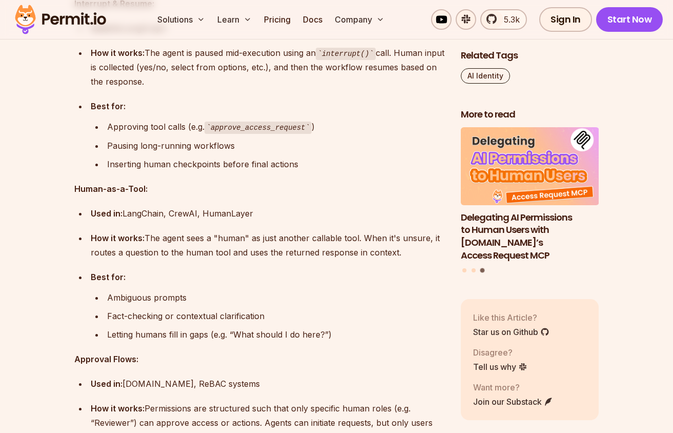
scroll to position [3572, 0]
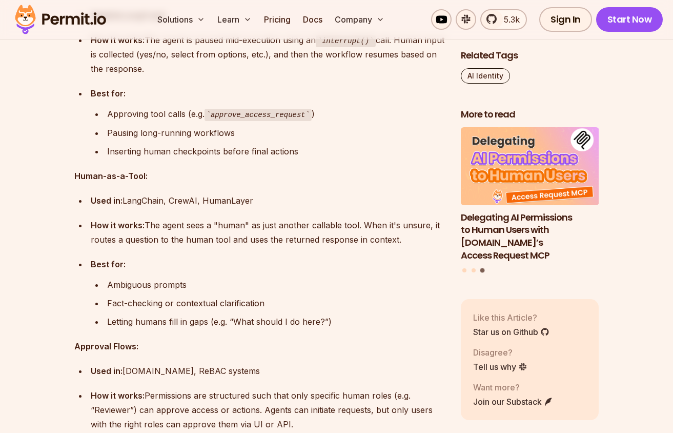
click at [198, 233] on div "How it works: The agent sees a "human" as just another callable tool. When it's…" at bounding box center [268, 232] width 354 height 29
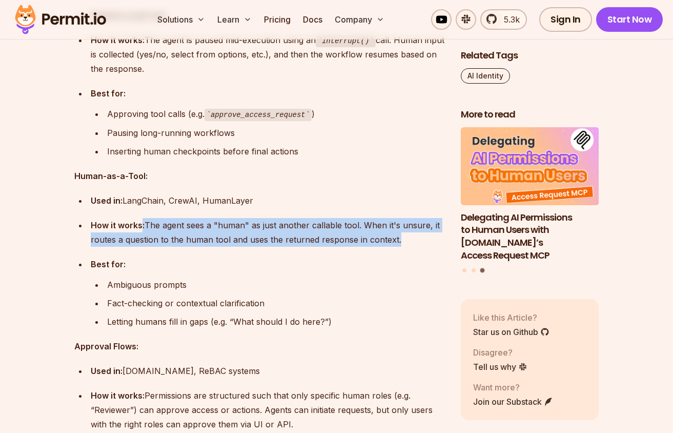
drag, startPoint x: 213, startPoint y: 225, endPoint x: 339, endPoint y: 250, distance: 128.7
click at [339, 251] on ul "Used in: LangChain, CrewAI, HumanLayer How it works: The agent sees a "human" a…" at bounding box center [259, 260] width 370 height 135
click at [339, 250] on ul "Used in: LangChain, CrewAI, HumanLayer How it works: The agent sees a "human" a…" at bounding box center [259, 260] width 370 height 135
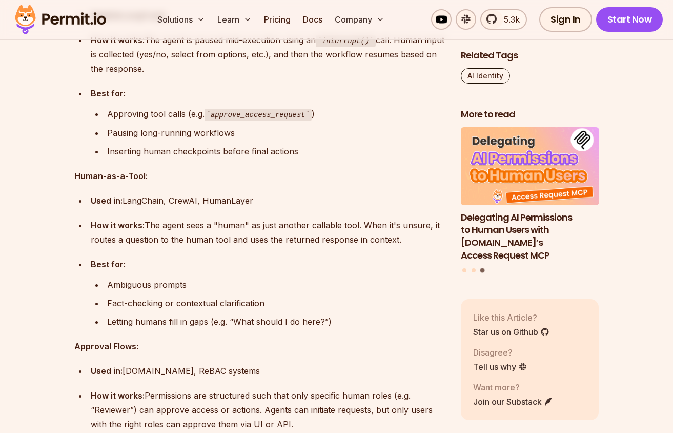
scroll to position [3661, 0]
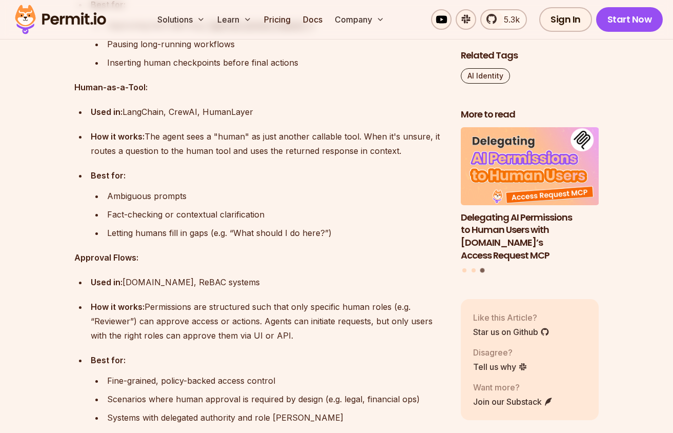
click at [183, 212] on div "Fact-checking or contextual clarification" at bounding box center [275, 214] width 337 height 14
click at [122, 199] on div "Ambiguous prompts" at bounding box center [275, 196] width 337 height 14
drag, startPoint x: 107, startPoint y: 194, endPoint x: 235, endPoint y: 194, distance: 127.7
click at [235, 194] on div "Ambiguous prompts" at bounding box center [275, 196] width 337 height 14
click at [167, 208] on div "Fact-checking or contextual clarification" at bounding box center [275, 214] width 337 height 14
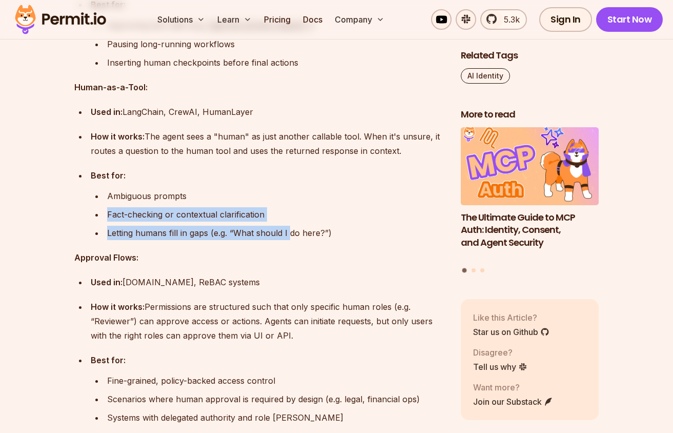
drag, startPoint x: 105, startPoint y: 215, endPoint x: 288, endPoint y: 229, distance: 183.1
click at [288, 230] on ul "Ambiguous prompts Fact-checking or contextual clarification Letting humans fill…" at bounding box center [268, 214] width 354 height 51
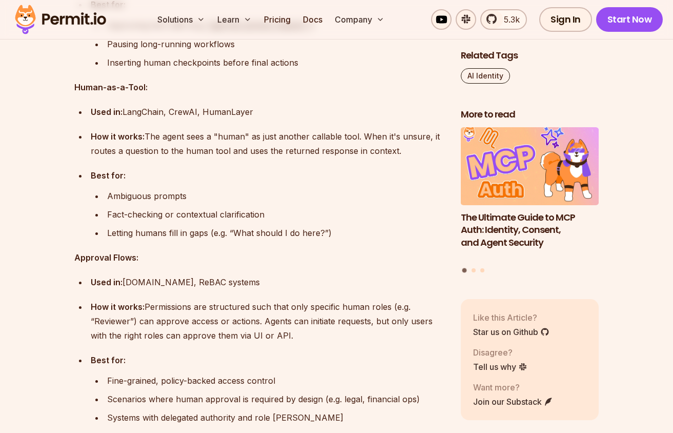
click at [212, 221] on div "Fact-checking or contextual clarification" at bounding box center [275, 214] width 337 height 14
click at [170, 227] on div "Letting humans fill in gaps (e.g. “What should I do here?”)" at bounding box center [275, 233] width 337 height 14
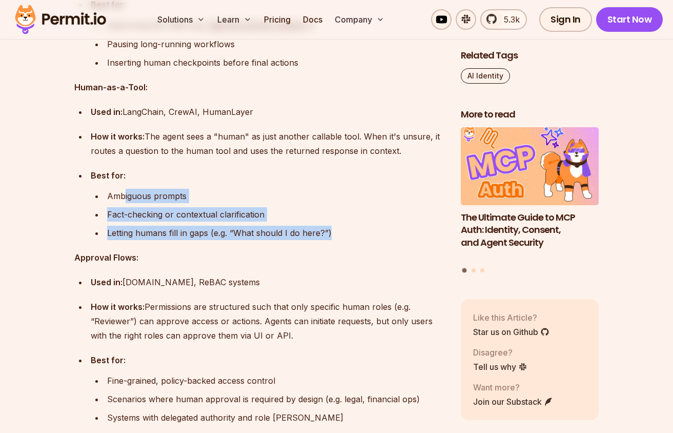
drag, startPoint x: 130, startPoint y: 204, endPoint x: 342, endPoint y: 241, distance: 215.5
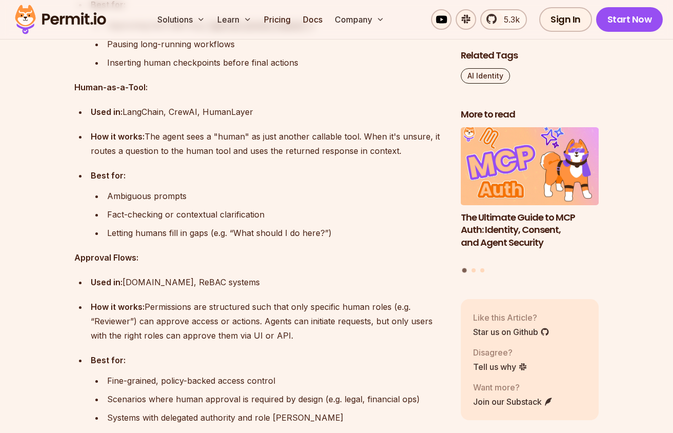
click at [338, 236] on div "Letting humans fill in gaps (e.g. “What should I do here?”)" at bounding box center [275, 233] width 337 height 14
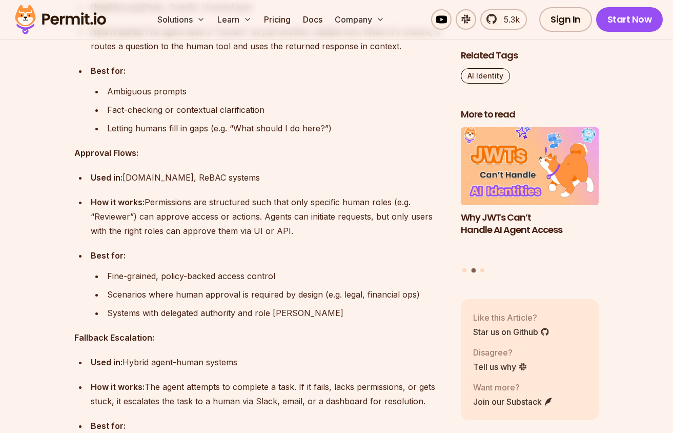
scroll to position [3766, 0]
click at [135, 276] on div "Fine-grained, policy-backed access control" at bounding box center [275, 276] width 337 height 14
click at [117, 272] on div "Fine-grained, policy-backed access control" at bounding box center [275, 276] width 337 height 14
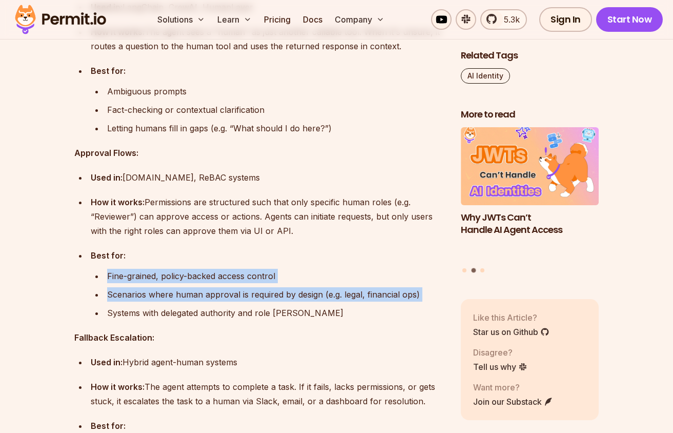
drag, startPoint x: 108, startPoint y: 274, endPoint x: 280, endPoint y: 302, distance: 174.5
click at [280, 302] on ul "Fine-grained, policy-backed access control Scenarios where human approval is re…" at bounding box center [268, 294] width 354 height 51
click at [235, 301] on div "Scenarios where human approval is required by design (e.g. legal, financial ops)" at bounding box center [275, 294] width 337 height 14
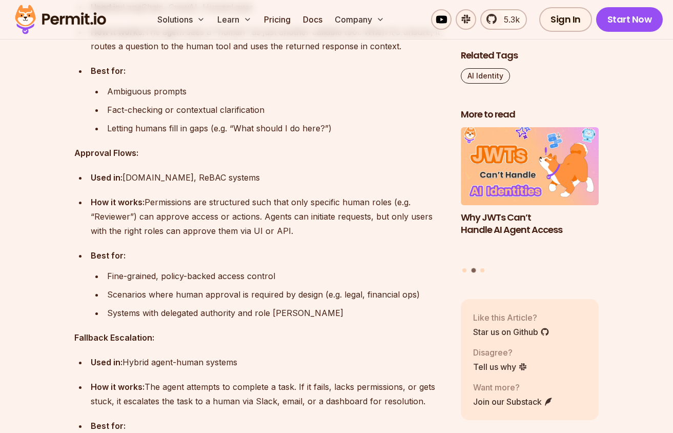
click at [200, 297] on div "Scenarios where human approval is required by design (e.g. legal, financial ops)" at bounding box center [275, 294] width 337 height 14
drag, startPoint x: 204, startPoint y: 294, endPoint x: 325, endPoint y: 295, distance: 121.0
click at [325, 295] on div "Scenarios where human approval is required by design (e.g. legal, financial ops)" at bounding box center [275, 294] width 337 height 14
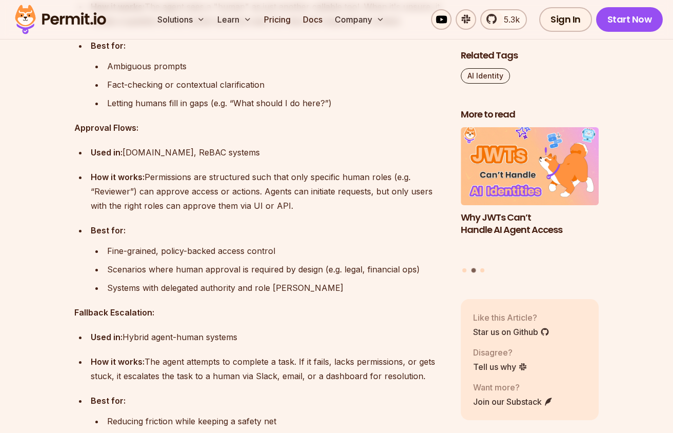
click at [161, 283] on div "Systems with delegated authority and role [PERSON_NAME]" at bounding box center [275, 288] width 337 height 14
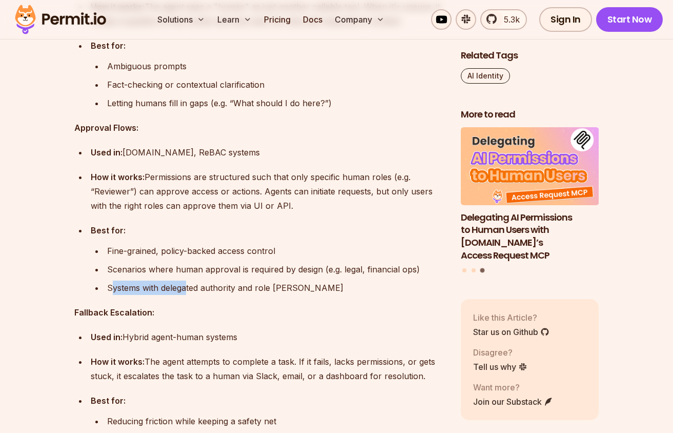
drag, startPoint x: 113, startPoint y: 286, endPoint x: 188, endPoint y: 286, distance: 74.9
click at [188, 286] on div "Systems with delegated authority and role [PERSON_NAME]" at bounding box center [275, 288] width 337 height 14
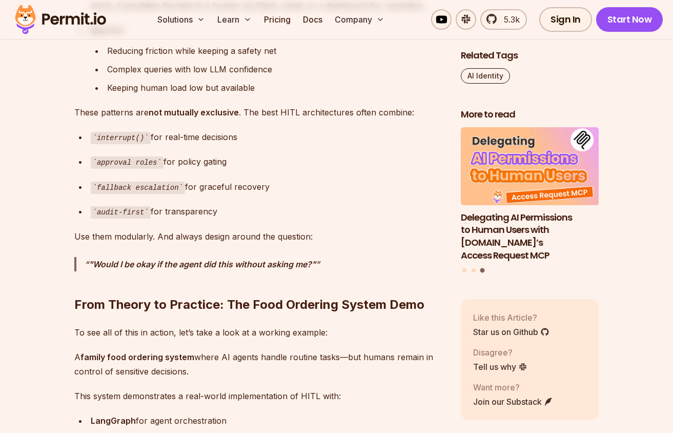
scroll to position [4233, 0]
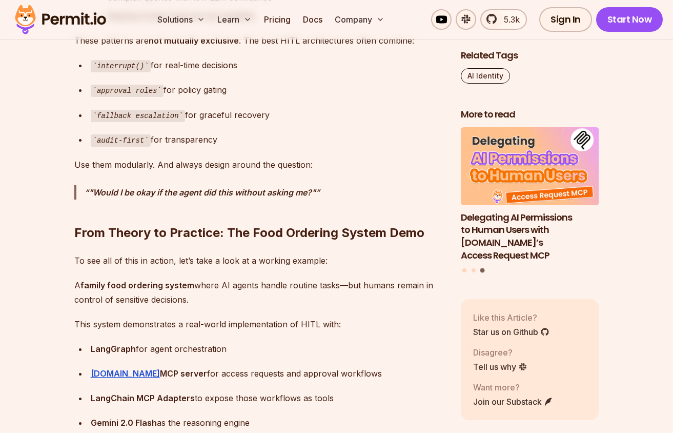
click at [92, 233] on h2 "From Theory to Practice: The Food Ordering System Demo" at bounding box center [259, 212] width 370 height 57
click at [154, 240] on h2 "From Theory to Practice: The Food Ordering System Demo" at bounding box center [259, 212] width 370 height 57
click at [239, 234] on h2 "From Theory to Practice: The Food Ordering System Demo" at bounding box center [259, 212] width 370 height 57
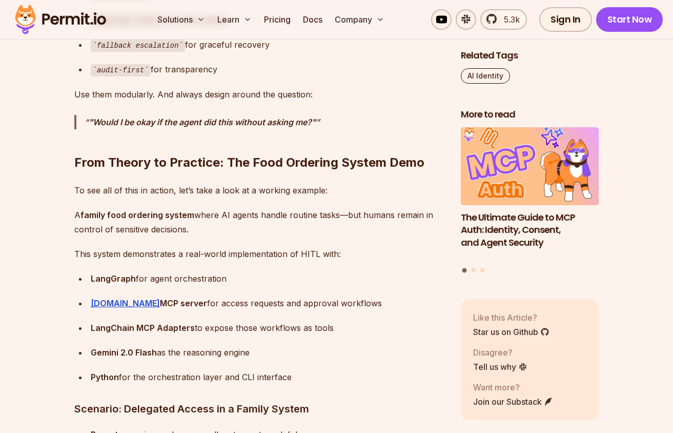
scroll to position [4314, 0]
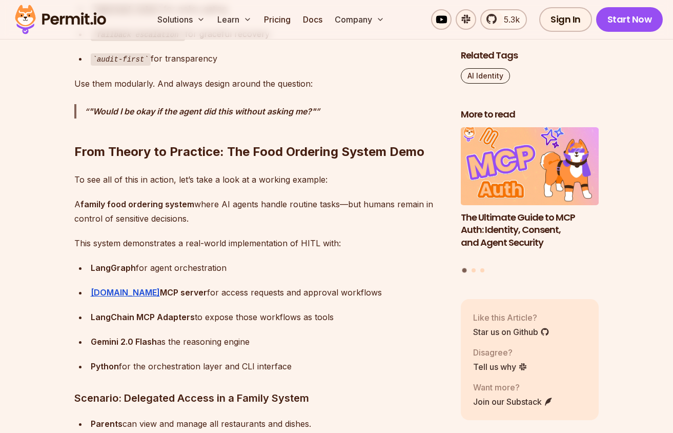
click at [170, 295] on strong "MCP server" at bounding box center [183, 292] width 47 height 10
click at [160, 292] on strong "MCP server" at bounding box center [183, 292] width 47 height 10
click at [190, 292] on div "[DOMAIN_NAME] MCP server for access requests and approval workflows" at bounding box center [268, 292] width 354 height 14
drag, startPoint x: 177, startPoint y: 290, endPoint x: 359, endPoint y: 290, distance: 181.5
click at [359, 290] on div "[DOMAIN_NAME] MCP server for access requests and approval workflows" at bounding box center [268, 292] width 354 height 14
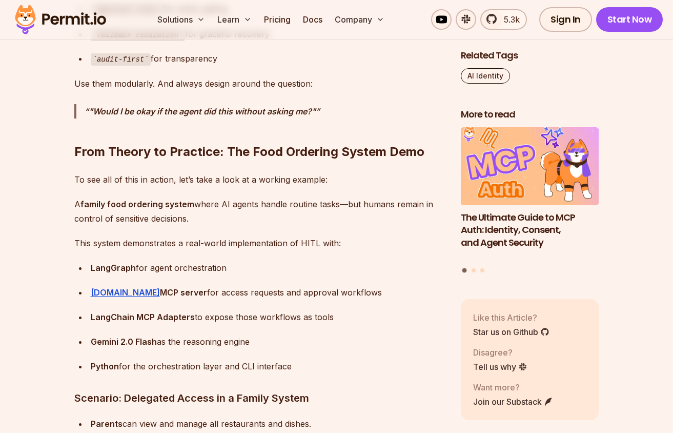
click at [359, 290] on div "[DOMAIN_NAME] MCP server for access requests and approval workflows" at bounding box center [268, 292] width 354 height 14
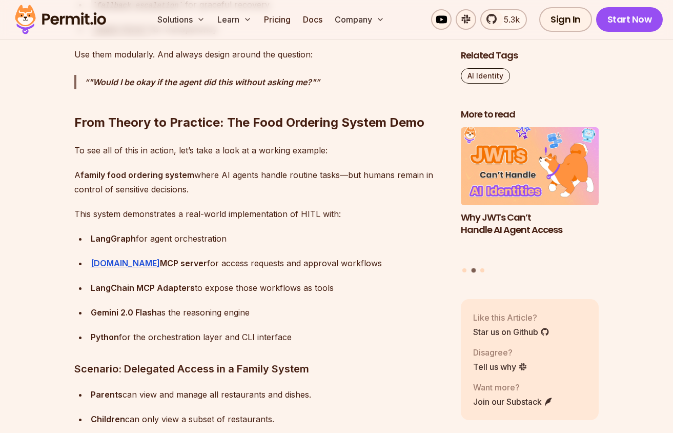
scroll to position [4343, 0]
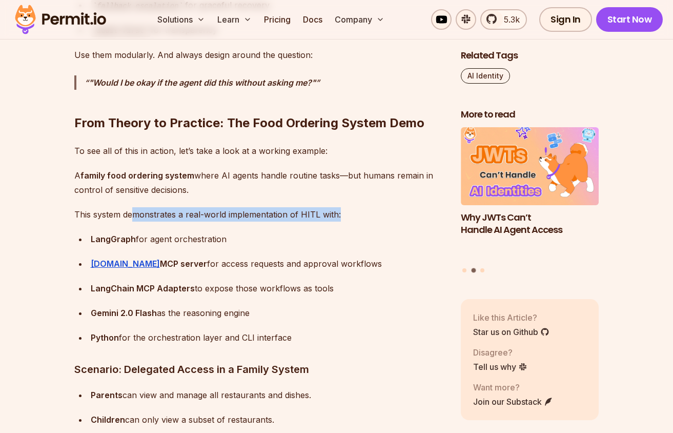
drag, startPoint x: 132, startPoint y: 214, endPoint x: 341, endPoint y: 213, distance: 208.7
click at [341, 214] on p "This system demonstrates a real-world implementation of HITL with:" at bounding box center [259, 214] width 370 height 14
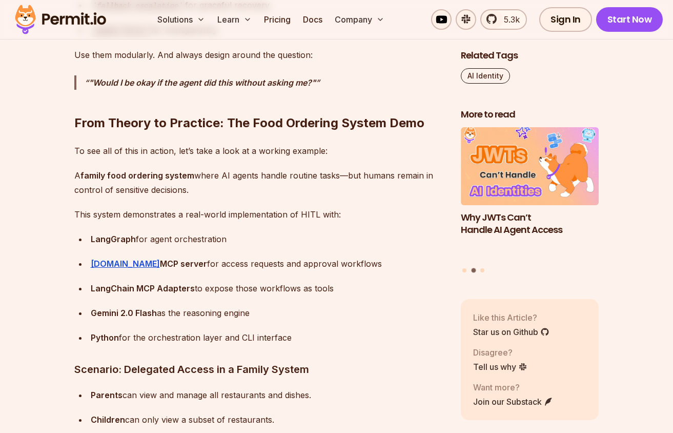
click at [253, 210] on p "This system demonstrates a real-world implementation of HITL with:" at bounding box center [259, 214] width 370 height 14
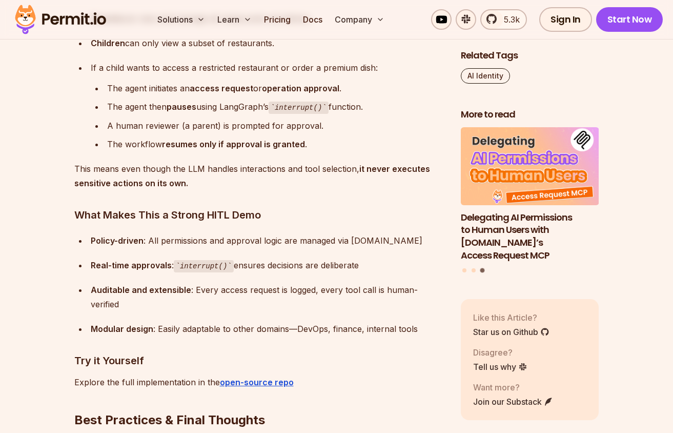
scroll to position [4729, 0]
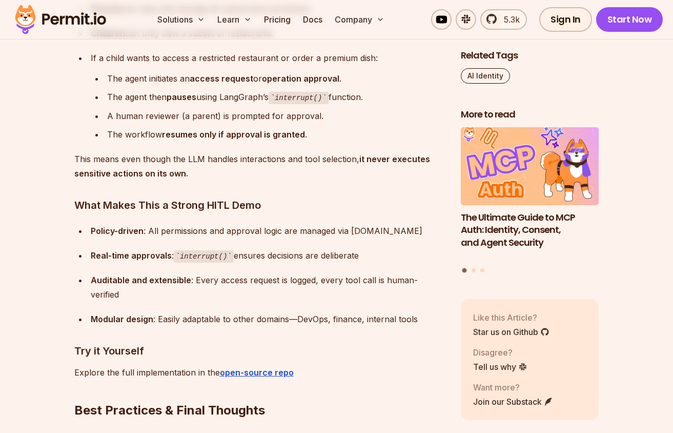
click at [144, 228] on div "Policy-driven : All permissions and approval logic are managed via [DOMAIN_NAME]" at bounding box center [268, 231] width 354 height 14
click at [195, 230] on div "Policy-driven : All permissions and approval logic are managed via [DOMAIN_NAME]" at bounding box center [268, 231] width 354 height 14
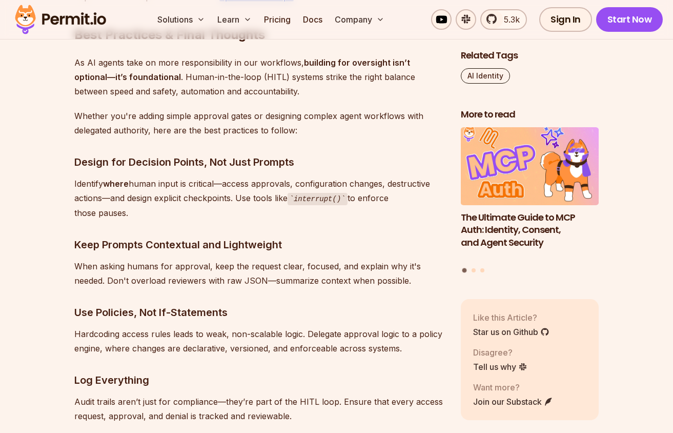
scroll to position [5141, 0]
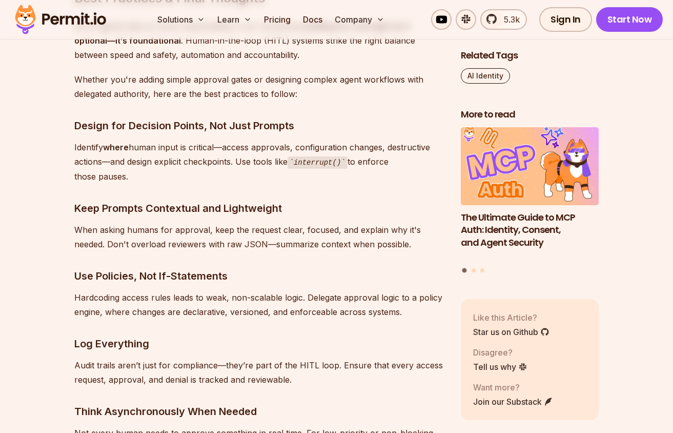
click at [193, 223] on p "When asking humans for approval, keep the request clear, focused, and explain w…" at bounding box center [259, 237] width 370 height 29
click at [164, 223] on p "When asking humans for approval, keep the request clear, focused, and explain w…" at bounding box center [259, 237] width 370 height 29
click at [108, 223] on p "When asking humans for approval, keep the request clear, focused, and explain w…" at bounding box center [259, 237] width 370 height 29
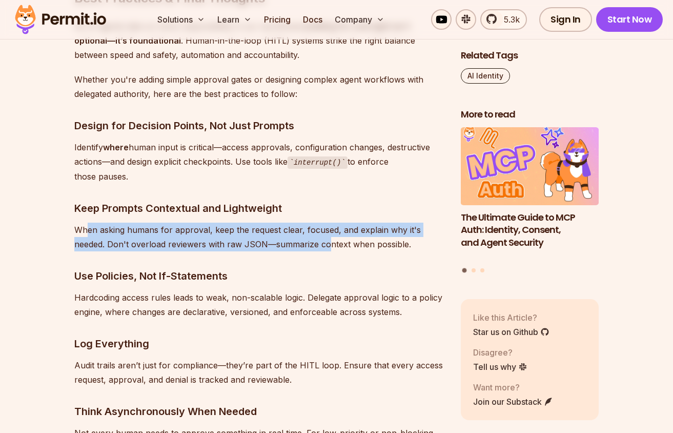
drag, startPoint x: 94, startPoint y: 212, endPoint x: 326, endPoint y: 229, distance: 231.9
click at [326, 229] on p "When asking humans for approval, keep the request clear, focused, and explain w…" at bounding box center [259, 237] width 370 height 29
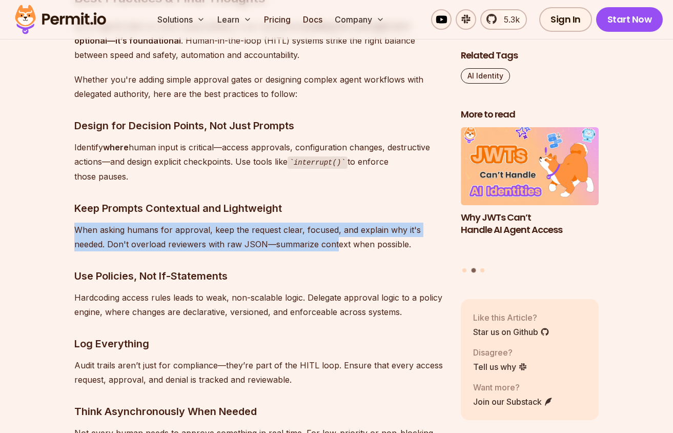
drag, startPoint x: 266, startPoint y: 205, endPoint x: 337, endPoint y: 231, distance: 75.9
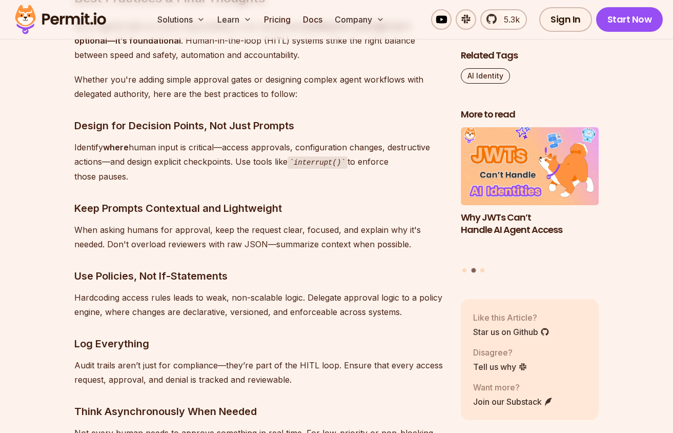
click at [266, 229] on p "When asking humans for approval, keep the request clear, focused, and explain w…" at bounding box center [259, 237] width 370 height 29
click at [227, 227] on p "When asking humans for approval, keep the request clear, focused, and explain w…" at bounding box center [259, 237] width 370 height 29
drag, startPoint x: 109, startPoint y: 227, endPoint x: 244, endPoint y: 232, distance: 135.0
click at [244, 232] on p "When asking humans for approval, keep the request clear, focused, and explain w…" at bounding box center [259, 237] width 370 height 29
click at [234, 225] on p "When asking humans for approval, keep the request clear, focused, and explain w…" at bounding box center [259, 237] width 370 height 29
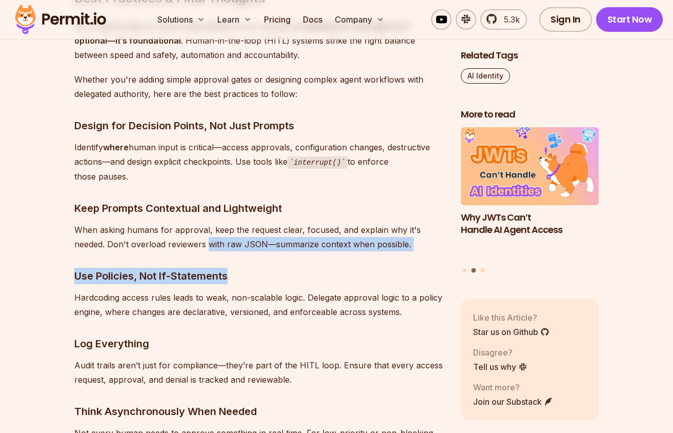
drag, startPoint x: 233, startPoint y: 226, endPoint x: 362, endPoint y: 253, distance: 131.6
click at [362, 268] on h3 "Use Policies, Not If-Statements" at bounding box center [259, 276] width 370 height 16
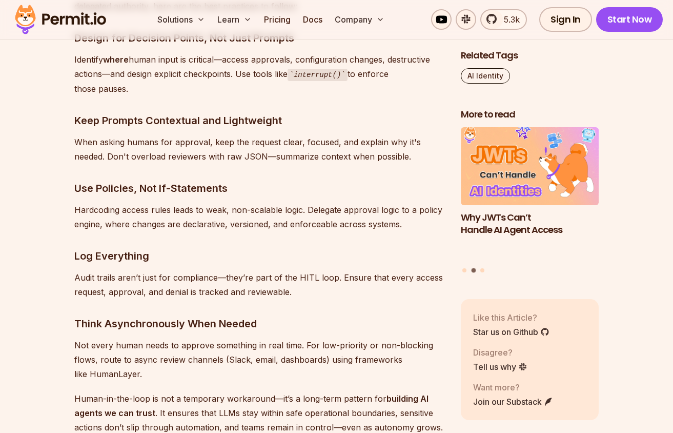
scroll to position [5239, 0]
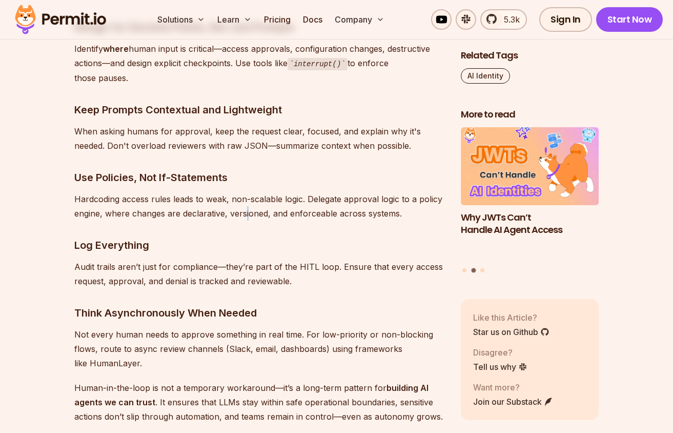
click at [246, 199] on p "Hardcoding access rules leads to weak, non-scalable logic. Delegate approval lo…" at bounding box center [259, 206] width 370 height 29
drag, startPoint x: 139, startPoint y: 156, endPoint x: 231, endPoint y: 163, distance: 92.1
click at [231, 169] on h3 "Use Policies, Not If-Statements" at bounding box center [259, 177] width 370 height 16
click at [230, 169] on h3 "Use Policies, Not If-Statements" at bounding box center [259, 177] width 370 height 16
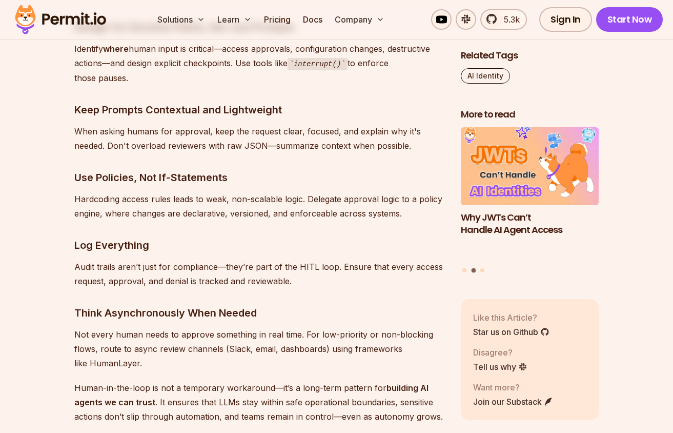
click at [171, 192] on p "Hardcoding access rules leads to weak, non-scalable logic. Delegate approval lo…" at bounding box center [259, 206] width 370 height 29
drag, startPoint x: 119, startPoint y: 179, endPoint x: 233, endPoint y: 179, distance: 113.9
click at [233, 192] on p "Hardcoding access rules leads to weak, non-scalable logic. Delegate approval lo…" at bounding box center [259, 206] width 370 height 29
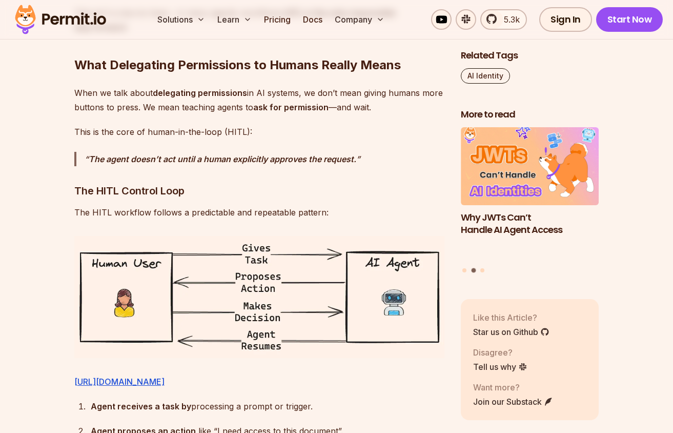
scroll to position [1563, 0]
